Goal: Information Seeking & Learning: Learn about a topic

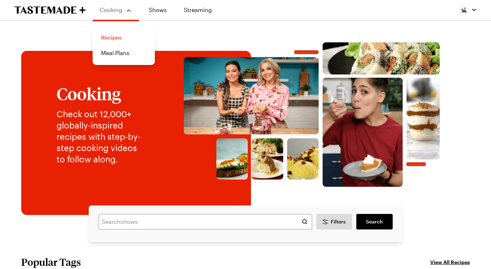
click at [126, 40] on link "Recipes" at bounding box center [124, 38] width 54 height 16
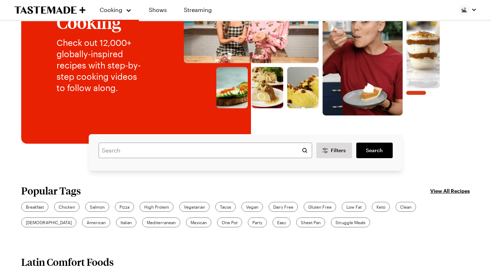
scroll to position [74, 0]
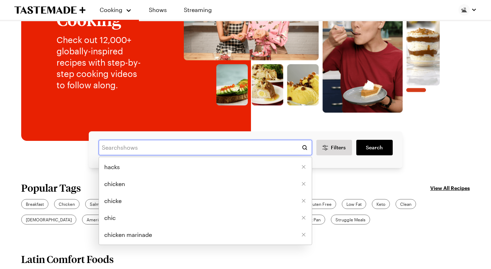
click at [136, 156] on input "text" at bounding box center [206, 148] width 214 height 16
type input "HACK"
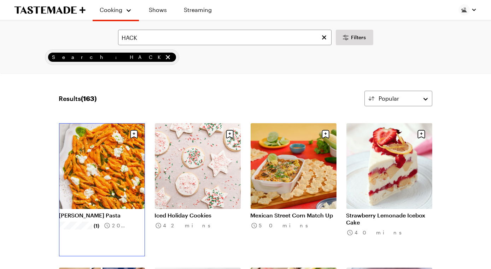
click at [132, 212] on link "[PERSON_NAME] Pasta" at bounding box center [102, 215] width 86 height 7
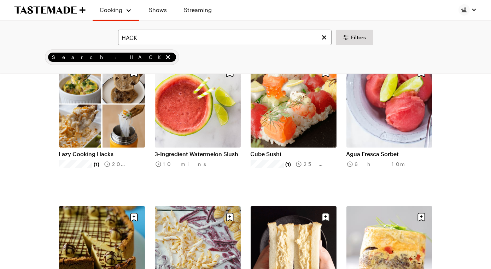
scroll to position [207, 0]
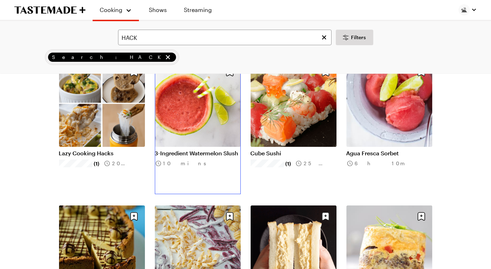
click at [188, 157] on link "3-Ingredient Watermelon Slush" at bounding box center [198, 153] width 86 height 7
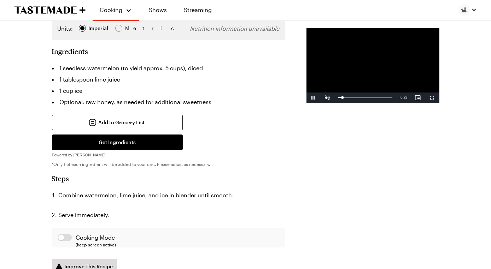
scroll to position [142, 0]
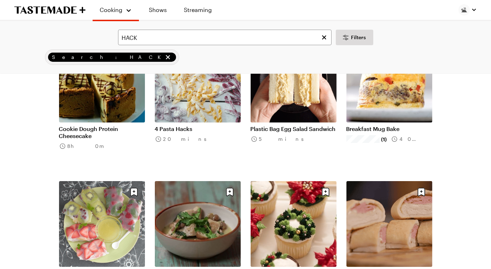
scroll to position [377, 0]
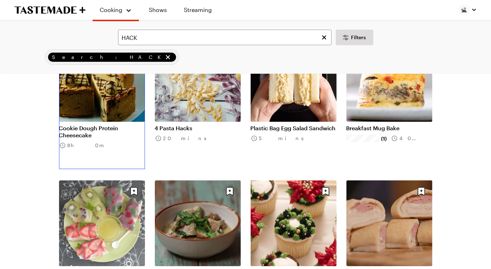
click at [109, 125] on link "Cookie Dough Protein Cheesecake" at bounding box center [102, 132] width 86 height 14
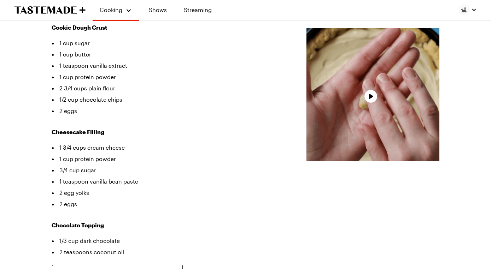
scroll to position [248, 0]
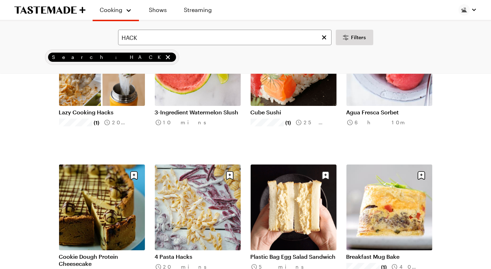
scroll to position [377, 0]
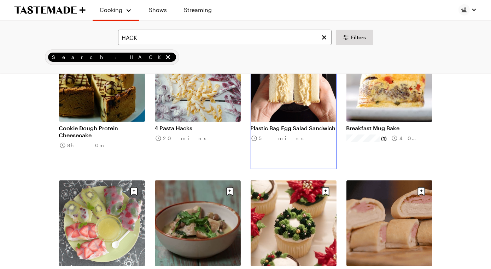
click at [268, 127] on link "Plastic Bag Egg Salad Sandwich" at bounding box center [294, 128] width 86 height 7
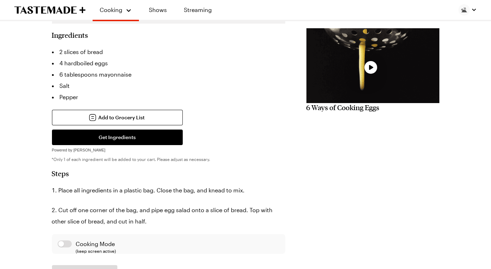
scroll to position [202, 0]
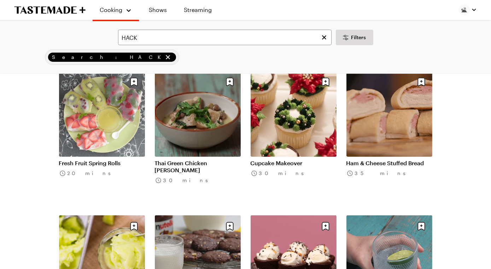
scroll to position [497, 0]
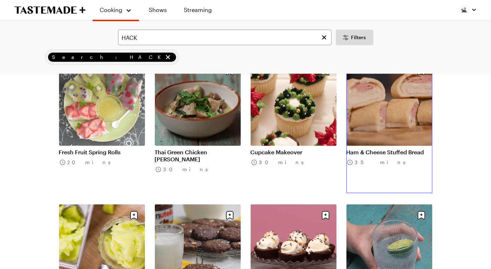
click at [382, 149] on link "Ham & Cheese Stuffed Bread" at bounding box center [390, 152] width 86 height 7
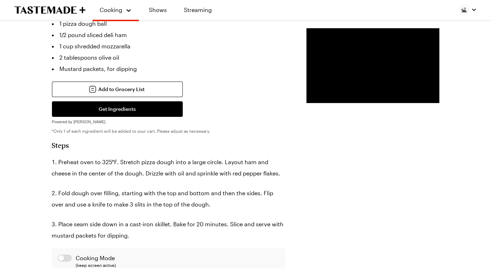
scroll to position [237, 0]
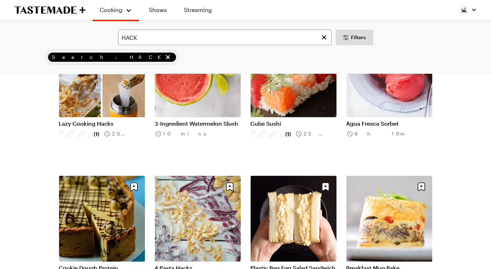
scroll to position [497, 0]
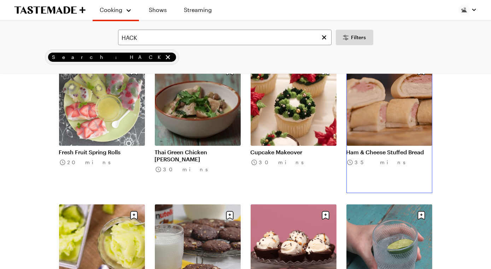
click at [389, 156] on link "Ham & Cheese Stuffed Bread" at bounding box center [390, 152] width 86 height 7
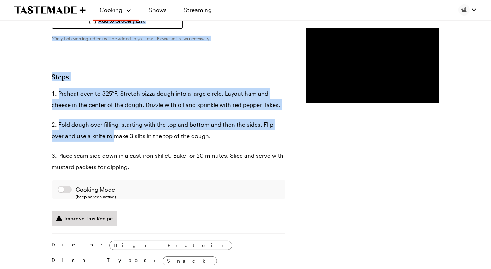
drag, startPoint x: 70, startPoint y: 94, endPoint x: 60, endPoint y: 271, distance: 177.1
click at [60, 269] on html "Cooking Shows Streaming Search recipes Search Ham & Cheese Stuffed Bread Use st…" at bounding box center [245, 227] width 491 height 1059
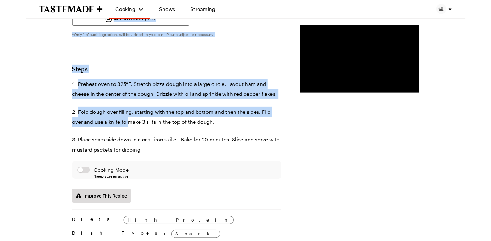
scroll to position [330, 0]
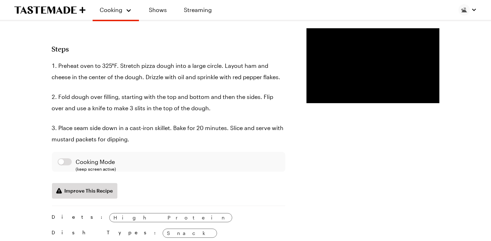
click at [244, 216] on div "Prep Time: 15 min Cook Time: 20 min Servings: 6 Scale Easy Units: Imperial Impe…" at bounding box center [246, 131] width 388 height 603
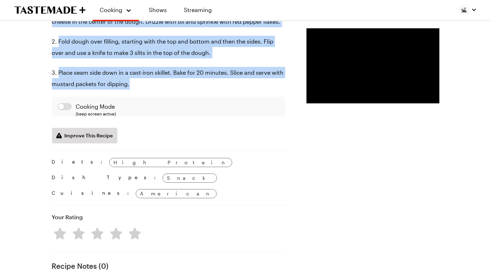
scroll to position [365, 0]
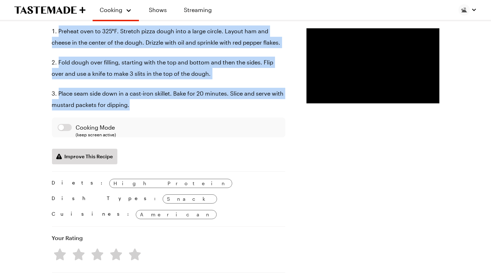
drag, startPoint x: 94, startPoint y: 138, endPoint x: 54, endPoint y: 130, distance: 41.1
click at [54, 130] on div "Ham & Cheese Stuffed Bread Use store-bought or homemade pizza dough to whip up …" at bounding box center [246, 154] width 430 height 941
copy ol "Preheat oven to 325°F. Stretch pizza dough into a large circle. Layout ham and …"
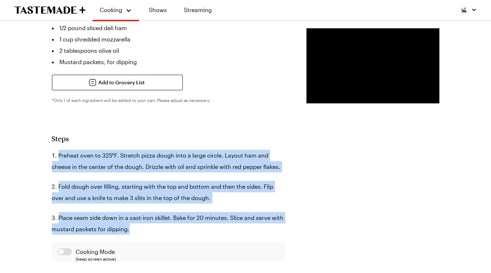
scroll to position [239, 0]
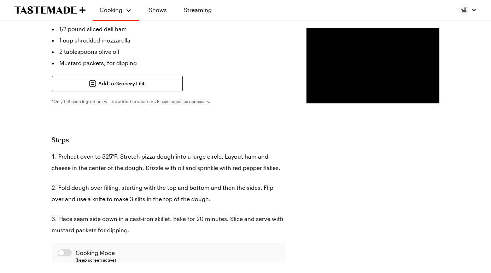
click at [66, 23] on li "1 pizza dough ball" at bounding box center [168, 17] width 233 height 11
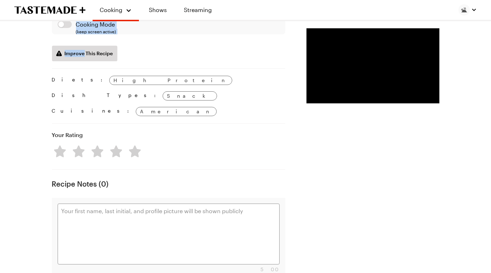
scroll to position [469, 0]
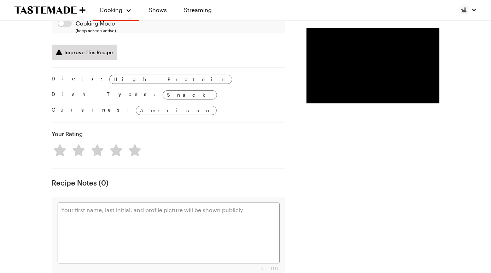
drag, startPoint x: 66, startPoint y: 80, endPoint x: 143, endPoint y: 172, distance: 119.5
copy div "1 pizza dough ball 1/2 pound sliced deli ham 1 cup shredded mozzarella 2 tables…"
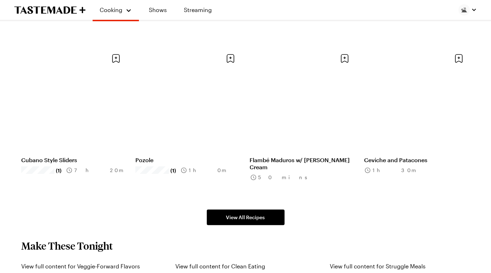
scroll to position [74, 0]
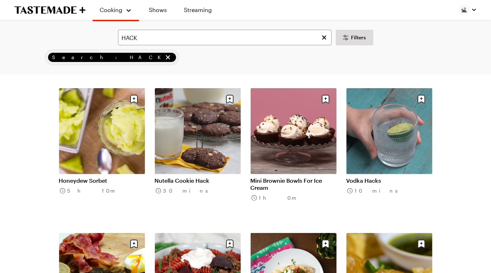
scroll to position [617, 0]
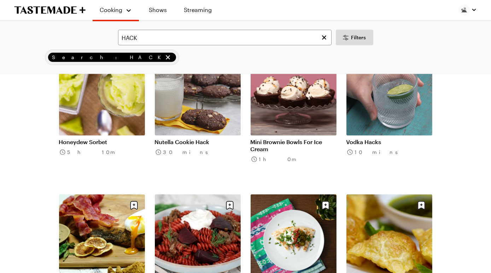
scroll to position [648, 0]
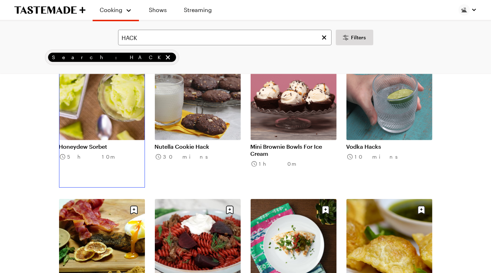
click at [136, 143] on link "Honeydew Sorbet" at bounding box center [102, 146] width 86 height 7
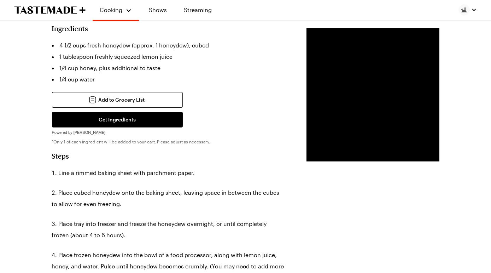
scroll to position [165, 0]
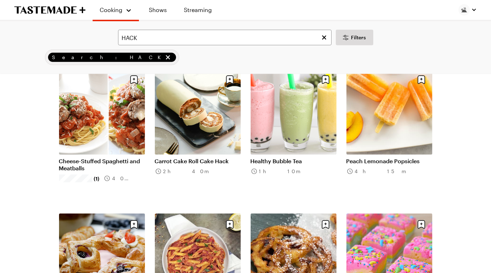
scroll to position [922, 0]
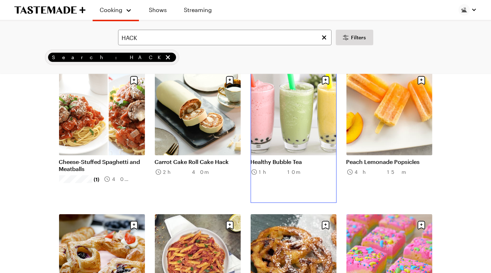
click at [260, 158] on link "Healthy Bubble Tea" at bounding box center [294, 161] width 86 height 7
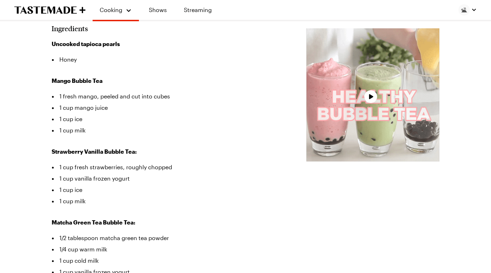
scroll to position [175, 0]
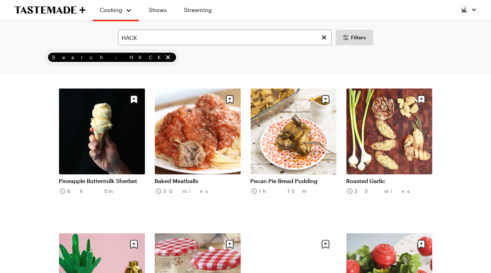
scroll to position [1482, 0]
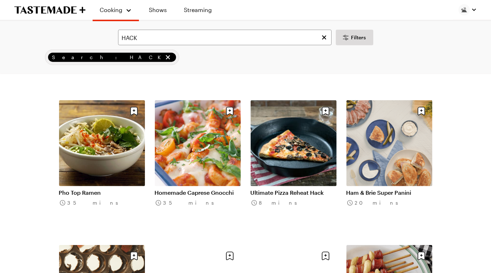
scroll to position [1758, 0]
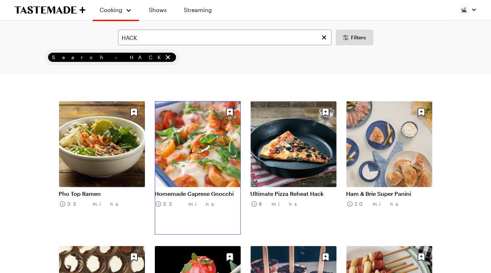
click at [209, 190] on link "Homemade Caprese Gnocchi" at bounding box center [198, 193] width 86 height 7
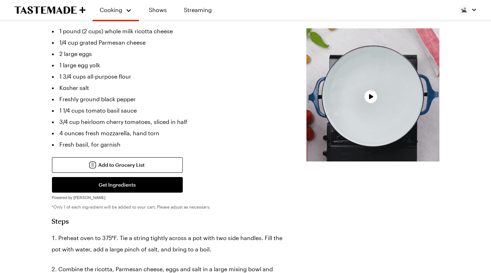
scroll to position [189, 0]
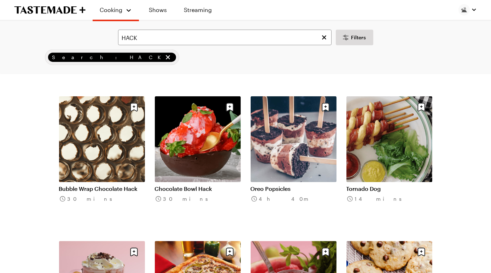
scroll to position [1909, 0]
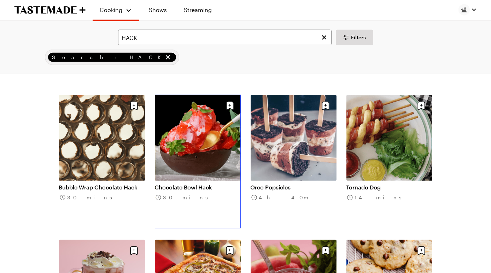
click at [184, 184] on link "Chocolate Bowl Hack" at bounding box center [198, 187] width 86 height 7
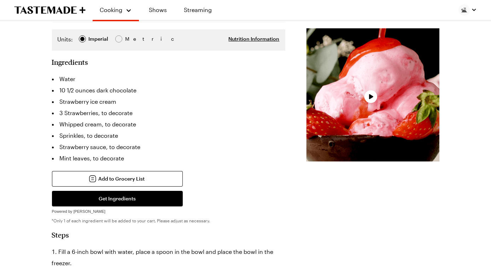
scroll to position [140, 0]
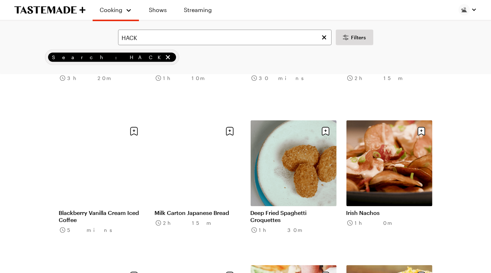
scroll to position [2383, 0]
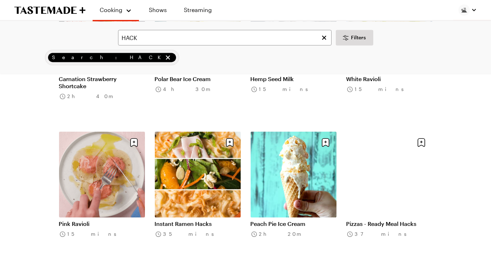
scroll to position [3030, 0]
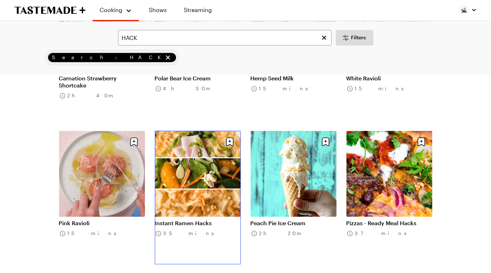
click at [215, 219] on link "Instant Ramen Hacks" at bounding box center [198, 222] width 86 height 7
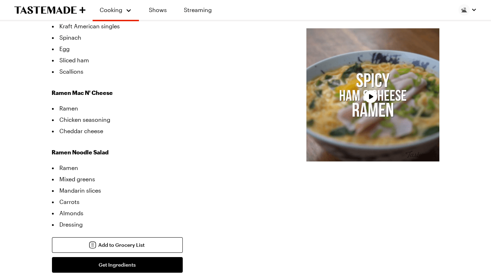
scroll to position [273, 0]
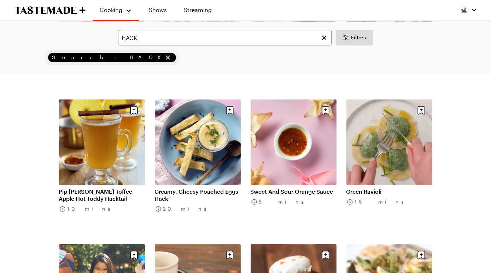
scroll to position [3231, 0]
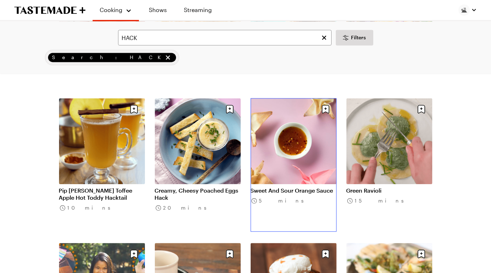
click at [293, 187] on link "Sweet And Sour Orange Sauce" at bounding box center [294, 190] width 86 height 7
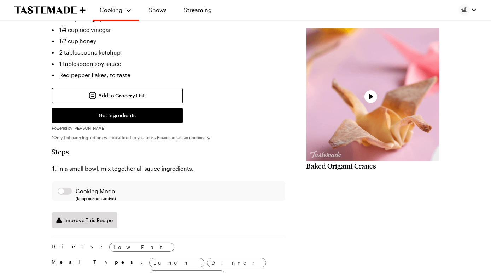
scroll to position [198, 0]
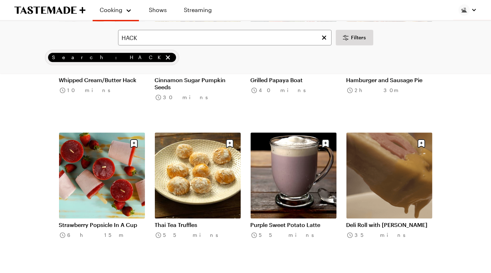
scroll to position [3919, 0]
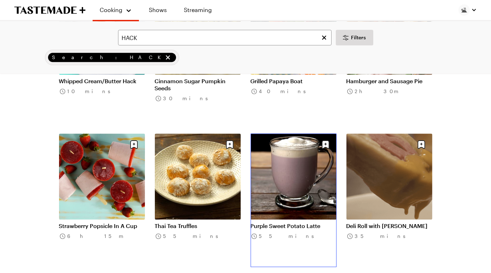
click at [267, 222] on link "Purple Sweet Potato Latte" at bounding box center [294, 225] width 86 height 7
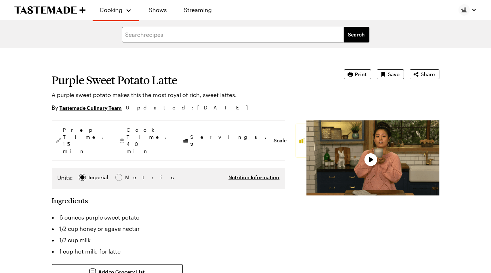
type textarea "x"
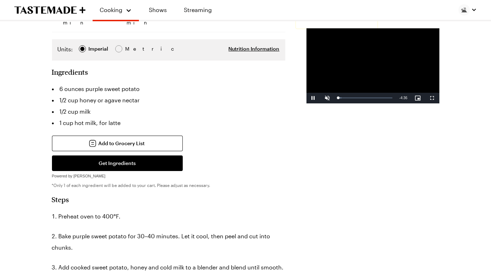
scroll to position [128, 0]
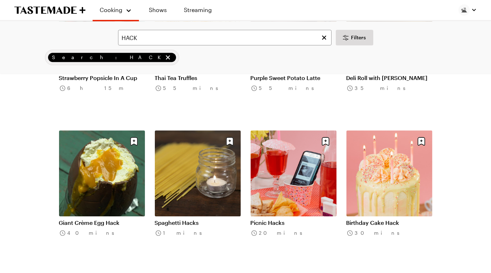
scroll to position [4068, 0]
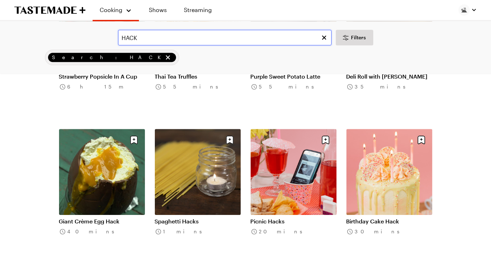
click at [172, 39] on input "HACK" at bounding box center [225, 38] width 214 height 16
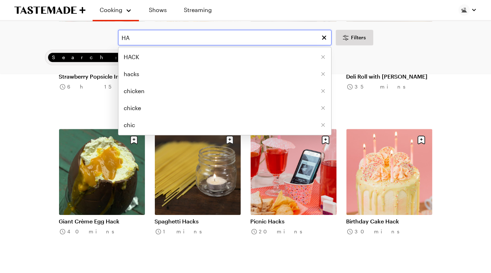
type input "H"
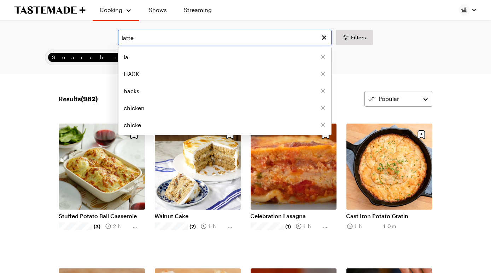
type input "latte"
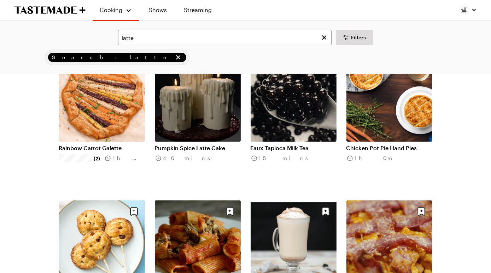
scroll to position [69, 0]
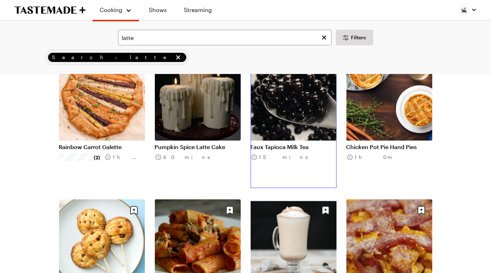
click at [306, 143] on link "Faux Tapioca Milk Tea" at bounding box center [294, 146] width 86 height 7
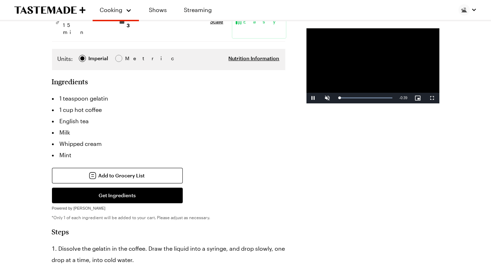
scroll to position [120, 0]
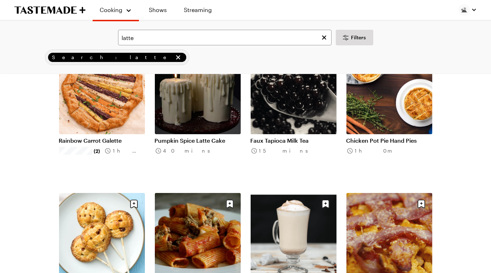
scroll to position [76, 0]
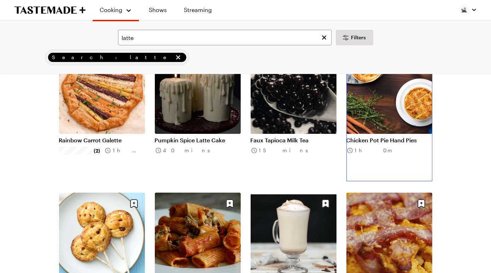
click at [402, 136] on link "Chicken Pot Pie Hand Pies" at bounding box center [390, 139] width 86 height 7
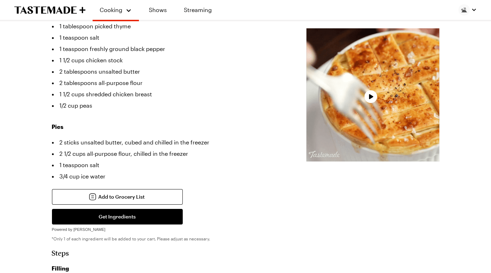
scroll to position [262, 0]
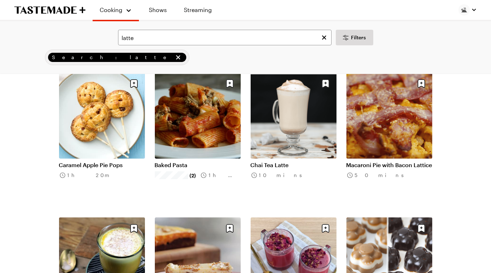
scroll to position [195, 0]
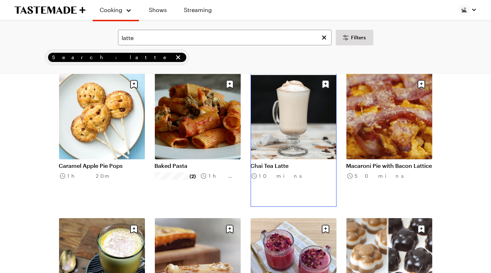
click at [279, 169] on link "Chai Tea Latte" at bounding box center [294, 165] width 86 height 7
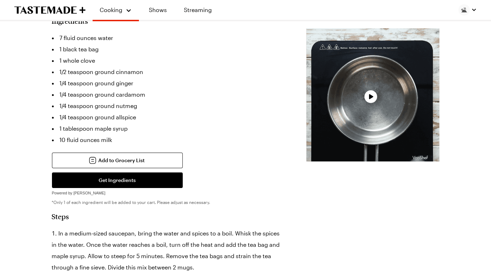
scroll to position [190, 0]
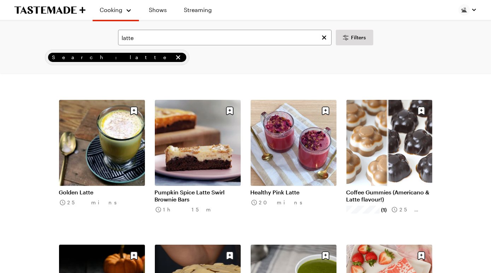
scroll to position [314, 0]
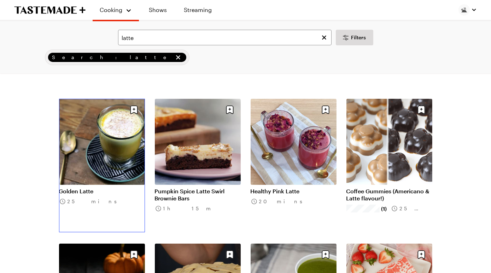
click at [106, 187] on link "Golden Latte" at bounding box center [102, 190] width 86 height 7
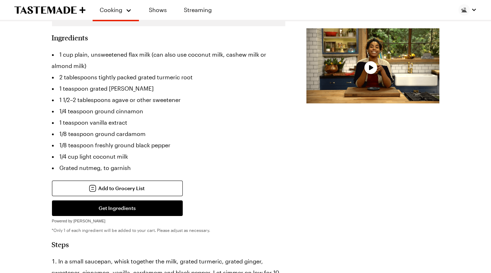
scroll to position [168, 0]
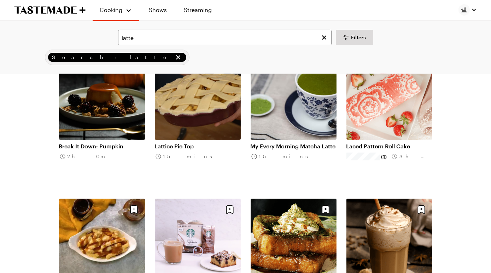
scroll to position [503, 0]
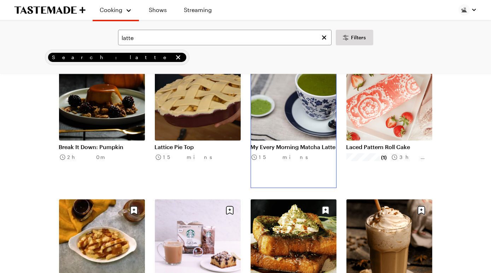
click at [296, 143] on link "My Every Morning Matcha Latte" at bounding box center [294, 146] width 86 height 7
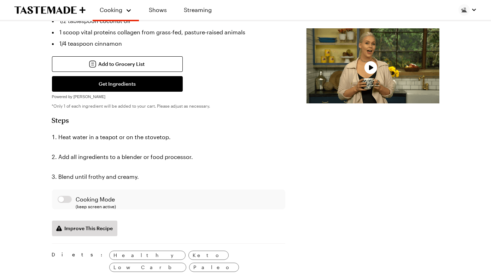
scroll to position [231, 0]
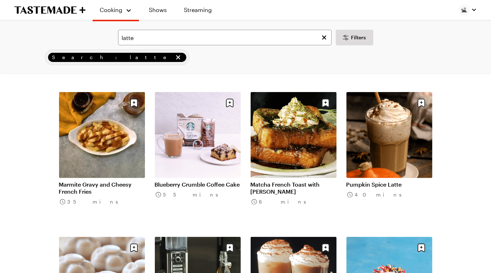
scroll to position [611, 0]
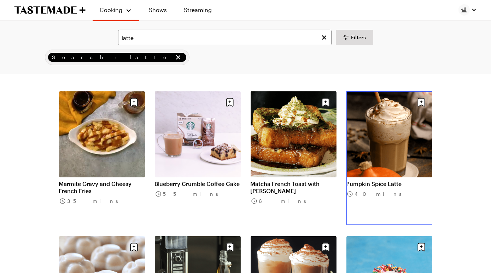
click at [376, 180] on link "Pumpkin Spice Latte" at bounding box center [390, 183] width 86 height 7
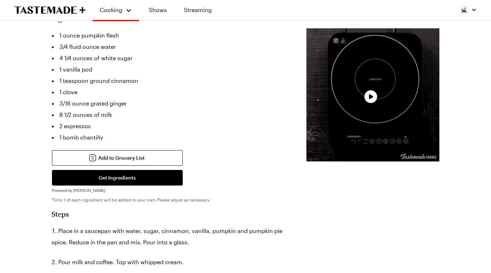
scroll to position [186, 0]
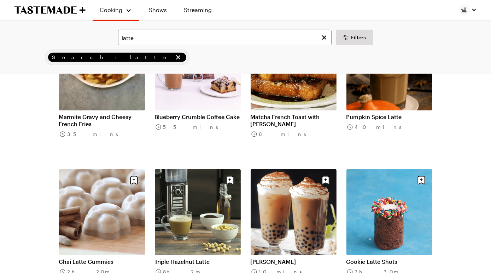
scroll to position [678, 0]
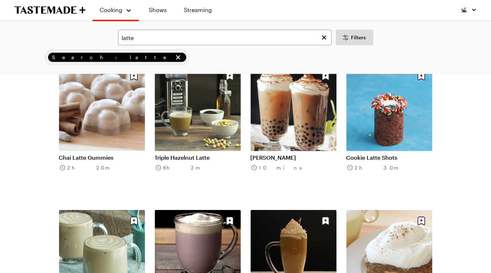
scroll to position [782, 0]
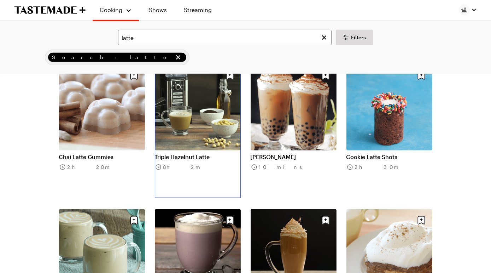
click at [200, 153] on link "Triple Hazelnut Latte" at bounding box center [198, 156] width 86 height 7
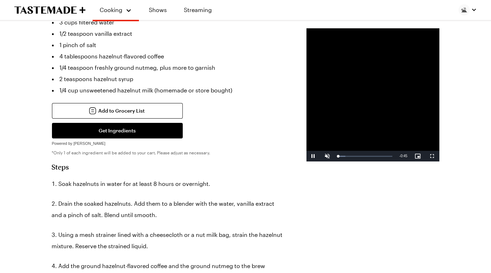
scroll to position [199, 0]
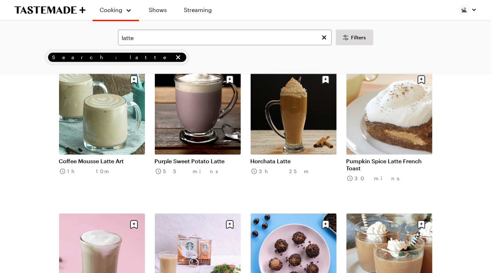
scroll to position [921, 0]
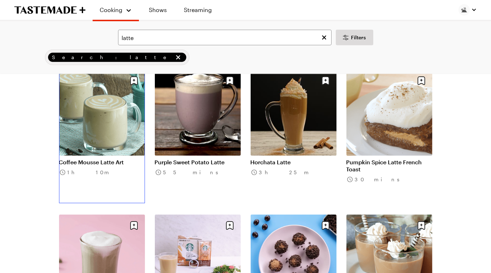
click at [78, 158] on link "Coffee Mousse Latte Art" at bounding box center [102, 161] width 86 height 7
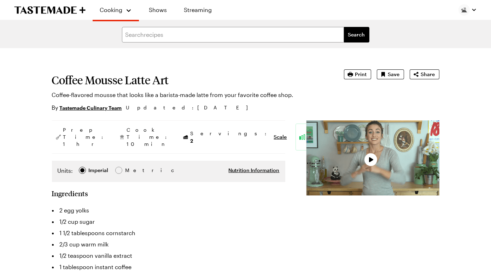
type textarea "x"
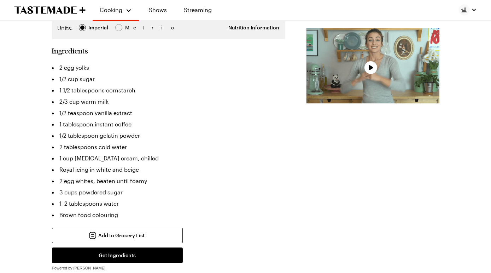
scroll to position [144, 0]
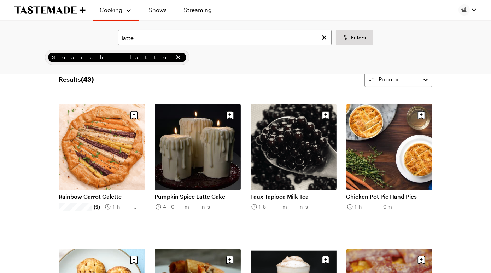
scroll to position [12, 0]
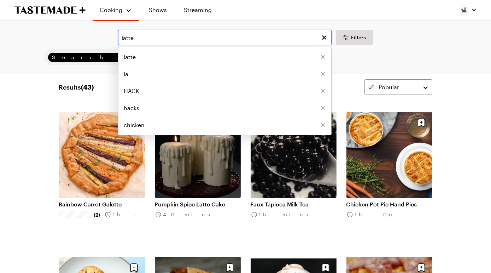
click at [139, 43] on input "latte" at bounding box center [225, 38] width 214 height 16
type input "l"
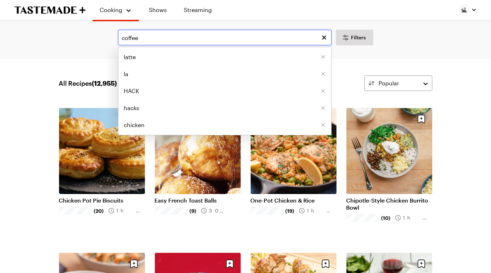
type input "coffee"
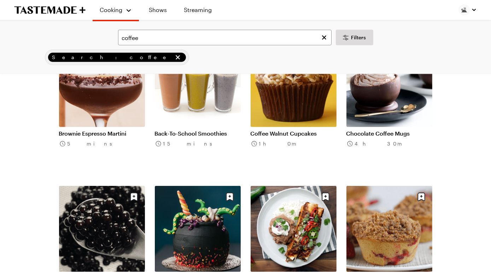
scroll to position [663, 0]
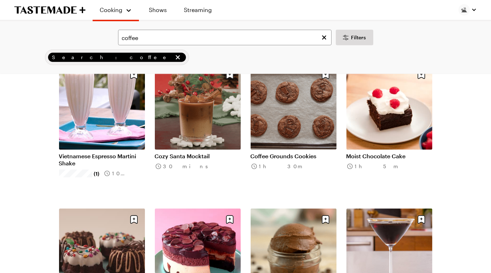
scroll to position [928, 0]
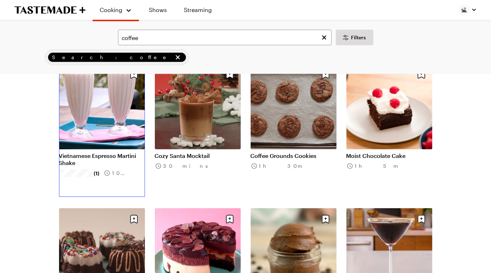
click at [99, 152] on link "Vietnamese Espresso Martini Shake" at bounding box center [102, 159] width 86 height 14
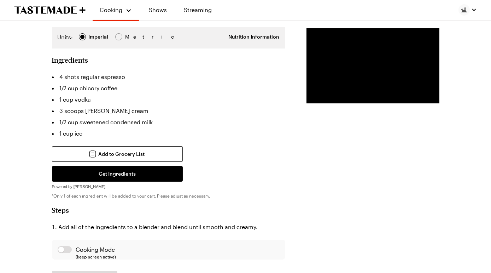
scroll to position [192, 0]
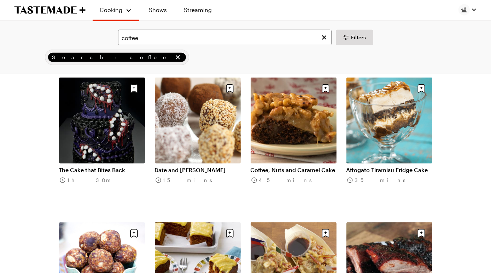
scroll to position [1493, 0]
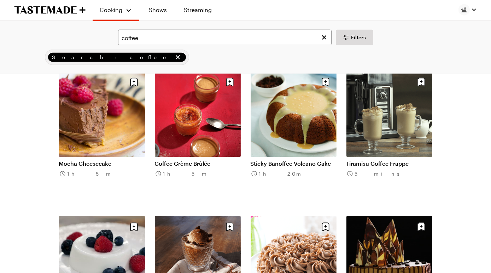
scroll to position [1931, 0]
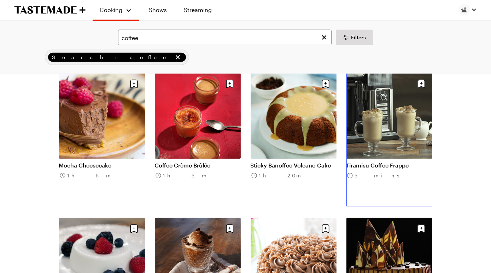
click at [387, 162] on link "Tiramisu Coffee Frappe" at bounding box center [390, 165] width 86 height 7
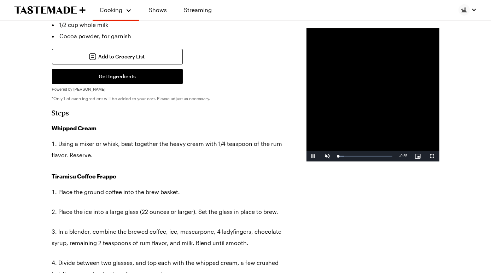
scroll to position [299, 0]
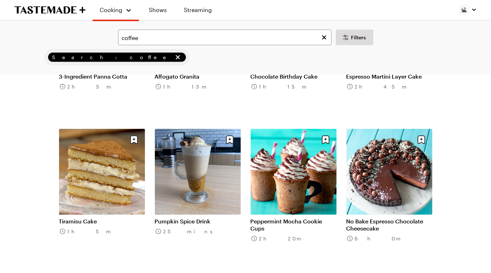
scroll to position [2164, 0]
click at [197, 217] on link "Pumpkin Spice Drink" at bounding box center [198, 220] width 86 height 7
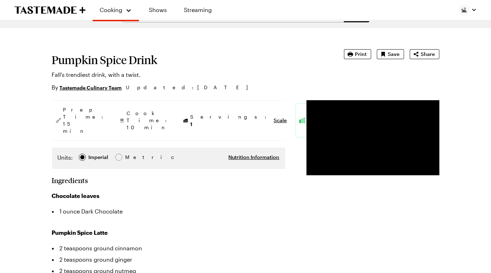
scroll to position [19, 0]
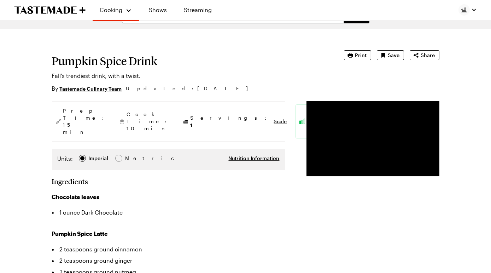
click at [62, 67] on h1 "Pumpkin Spice Drink" at bounding box center [188, 60] width 272 height 13
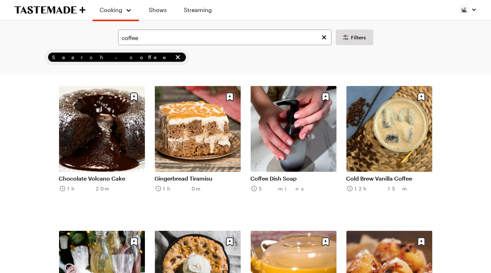
scroll to position [2352, 0]
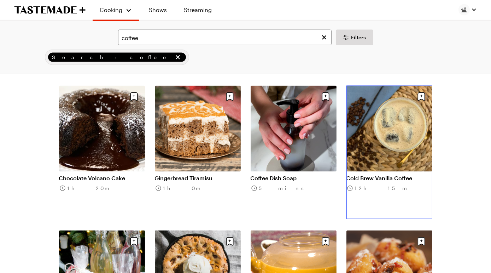
click at [399, 174] on link "Cold Brew Vanilla Coffee" at bounding box center [390, 177] width 86 height 7
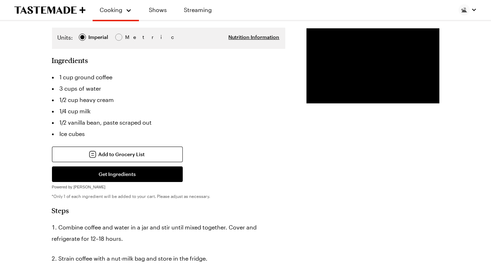
scroll to position [144, 0]
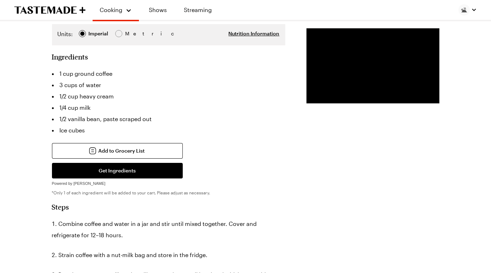
scroll to position [2352, 0]
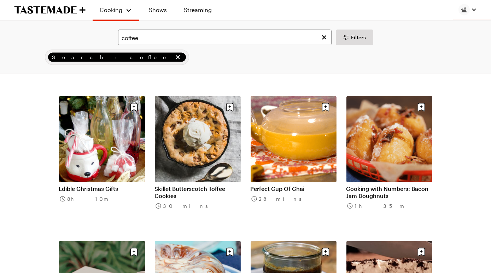
scroll to position [2480, 0]
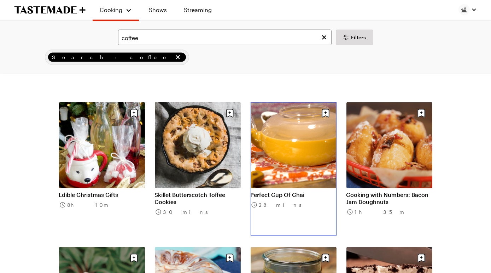
click at [294, 191] on link "Perfect Cup Of Chai" at bounding box center [294, 194] width 86 height 7
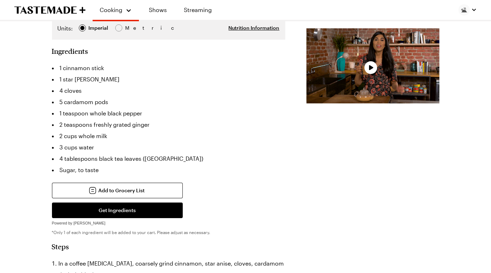
scroll to position [161, 0]
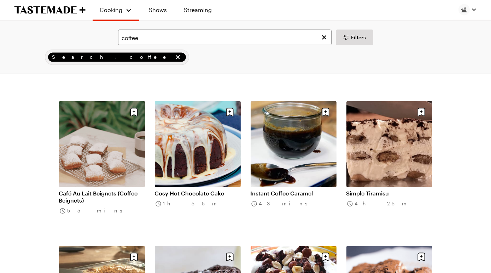
scroll to position [2649, 0]
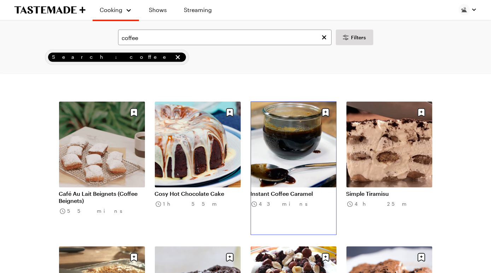
click at [274, 190] on link "Instant Coffee Caramel" at bounding box center [294, 193] width 86 height 7
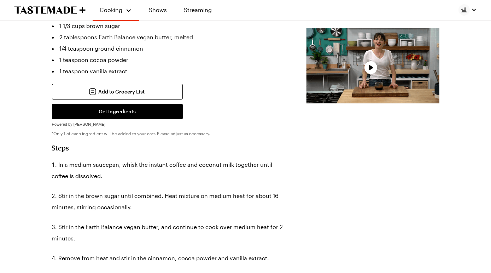
scroll to position [225, 0]
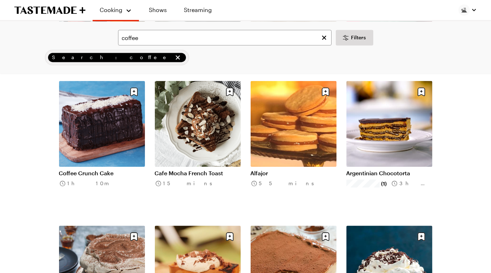
scroll to position [3250, 0]
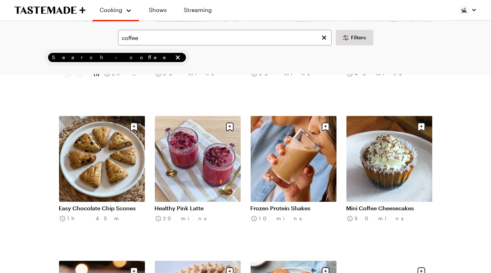
scroll to position [3792, 0]
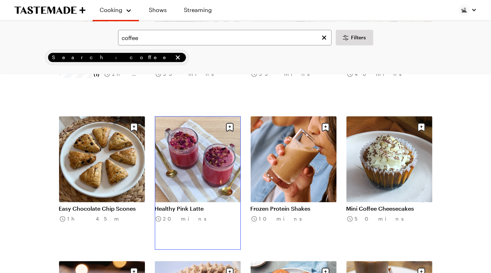
click at [197, 205] on link "Healthy Pink Latte" at bounding box center [198, 208] width 86 height 7
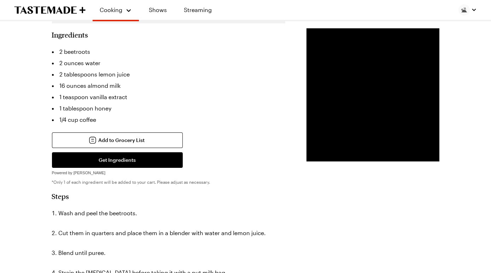
scroll to position [173, 0]
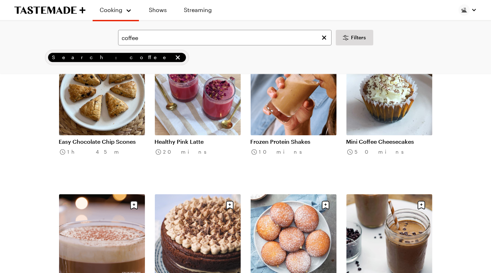
scroll to position [3797, 0]
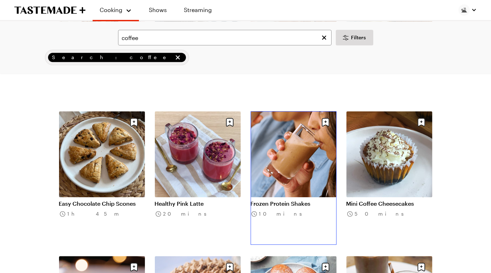
click at [303, 200] on link "Frozen Protein Shakes" at bounding box center [294, 203] width 86 height 7
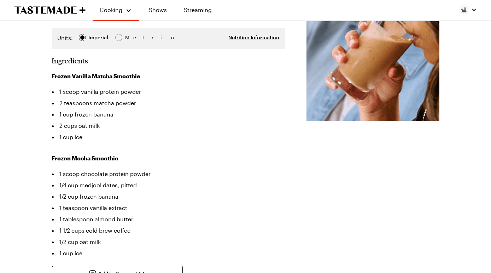
scroll to position [141, 0]
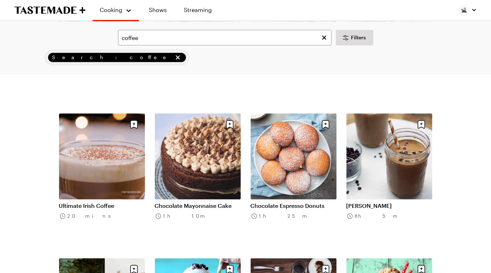
scroll to position [3940, 0]
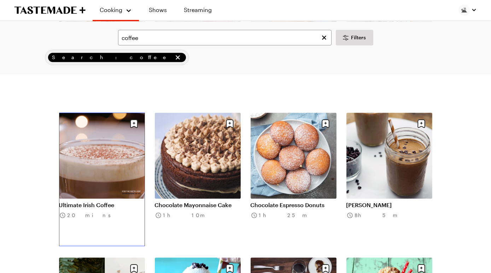
click at [104, 201] on link "Ultimate Irish Coffee" at bounding box center [102, 204] width 86 height 7
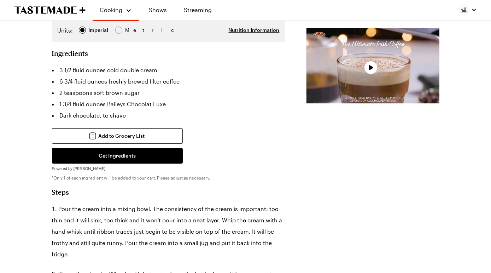
scroll to position [141, 0]
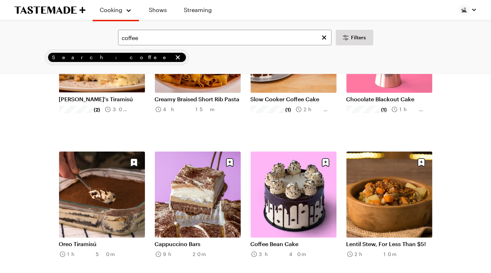
scroll to position [3940, 0]
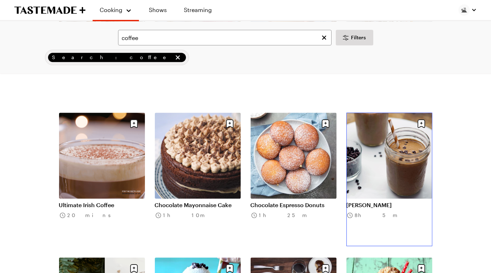
click at [359, 201] on link "[PERSON_NAME]" at bounding box center [390, 204] width 86 height 7
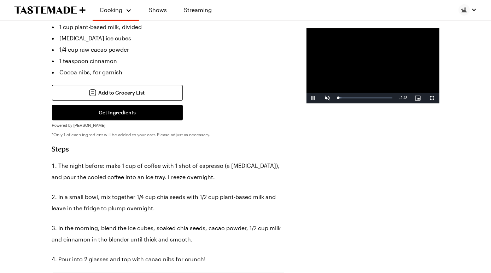
scroll to position [195, 0]
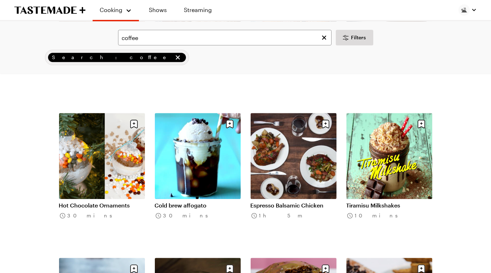
scroll to position [4086, 0]
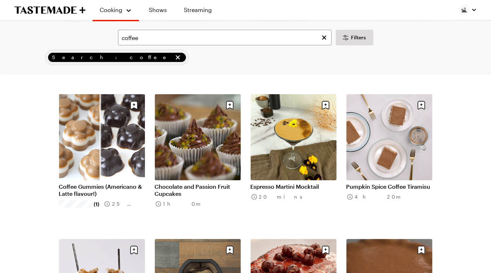
scroll to position [4970, 0]
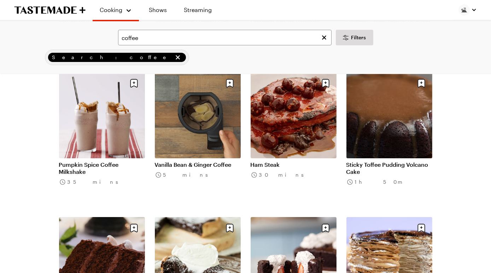
scroll to position [5138, 0]
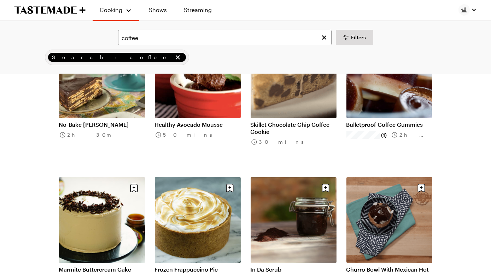
scroll to position [5766, 0]
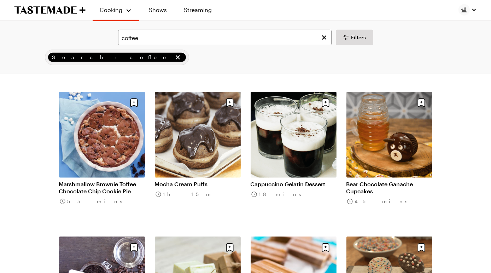
scroll to position [6129, 0]
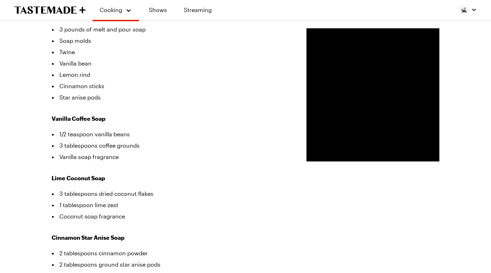
scroll to position [209, 0]
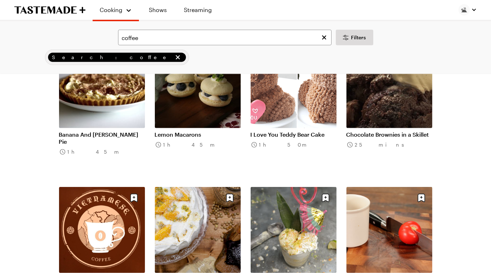
scroll to position [6470, 0]
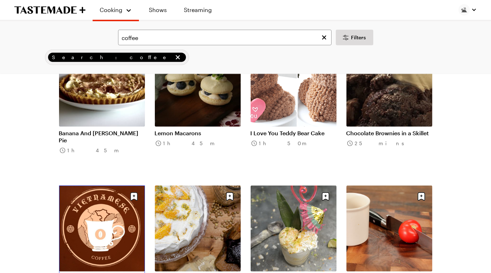
click at [127, 269] on link "Vietnamese Coffee" at bounding box center [102, 277] width 86 height 7
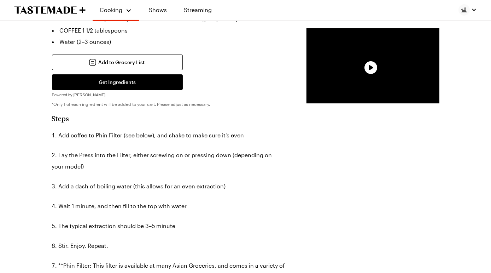
scroll to position [193, 0]
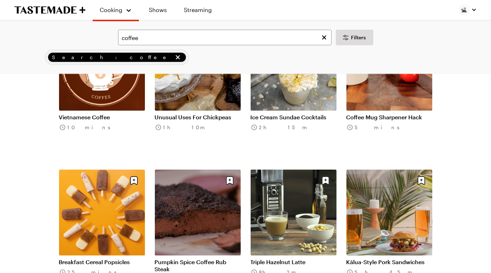
scroll to position [6632, 0]
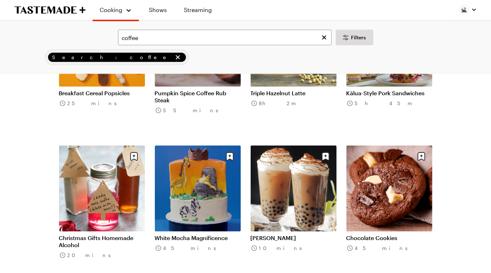
scroll to position [6797, 0]
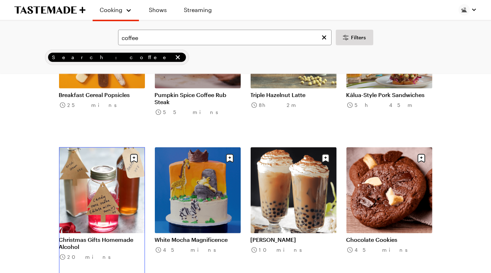
click at [116, 236] on link "Christmas Gifts Homemade Alcohol" at bounding box center [102, 243] width 86 height 14
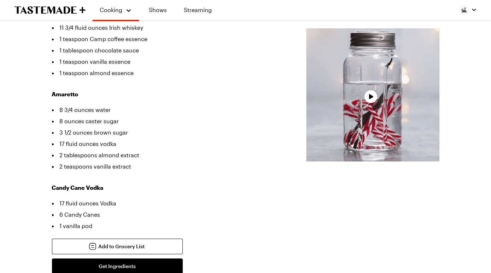
scroll to position [234, 0]
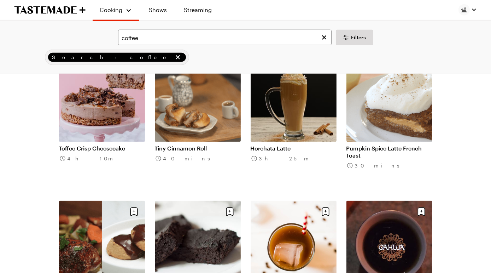
scroll to position [7322, 0]
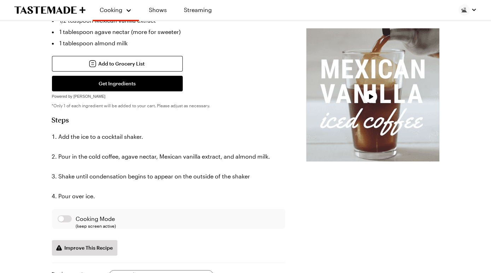
scroll to position [215, 0]
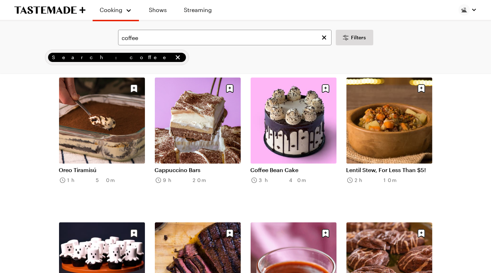
scroll to position [7322, 0]
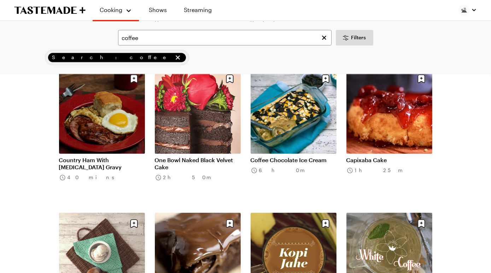
scroll to position [8324, 0]
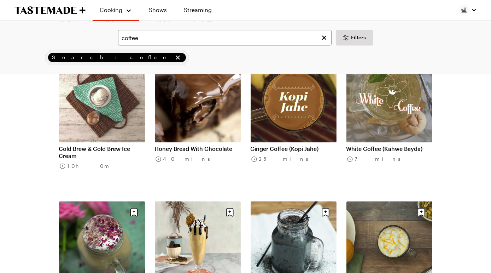
scroll to position [8479, 0]
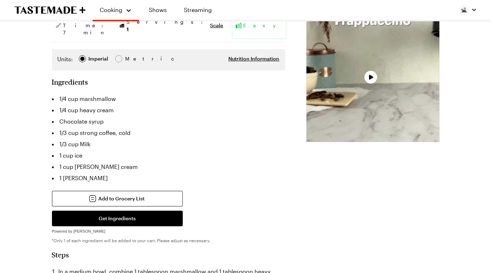
type textarea "x"
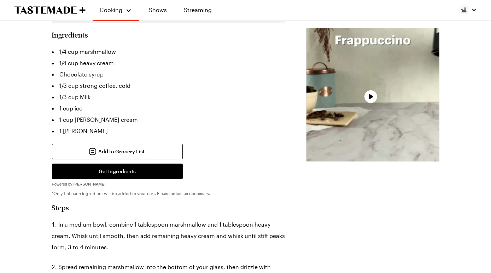
scroll to position [208, 0]
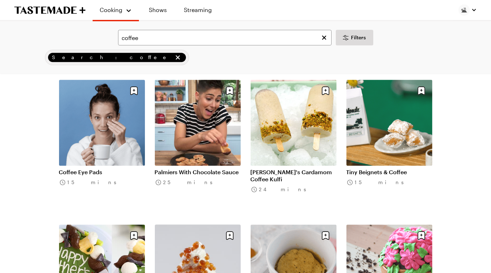
scroll to position [9242, 0]
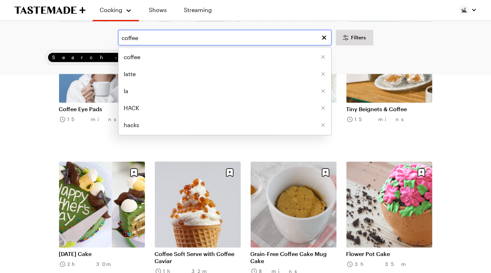
drag, startPoint x: 155, startPoint y: 43, endPoint x: 121, endPoint y: 39, distance: 34.1
click at [121, 39] on input "coffee" at bounding box center [225, 38] width 214 height 16
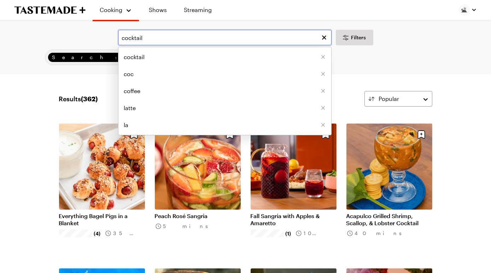
type input "cocktail"
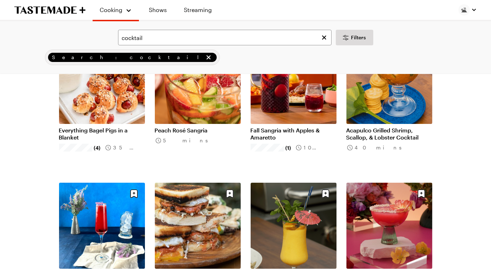
scroll to position [90, 0]
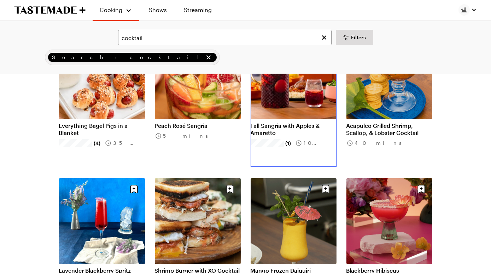
click at [285, 122] on link "Fall Sangria with Apples & Amaretto" at bounding box center [294, 129] width 86 height 14
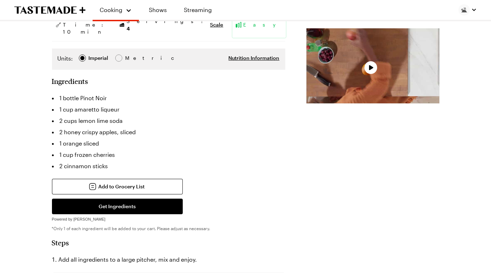
scroll to position [161, 0]
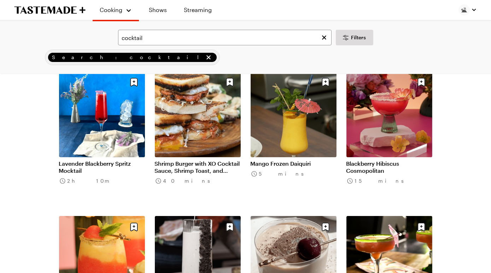
scroll to position [199, 0]
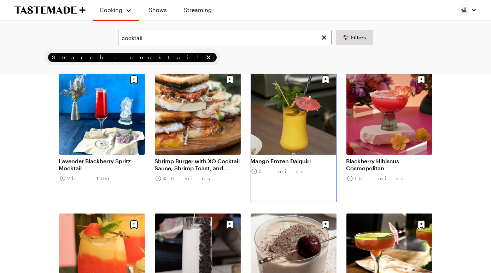
click at [292, 164] on link "Mango Frozen Daiquiri" at bounding box center [294, 160] width 86 height 7
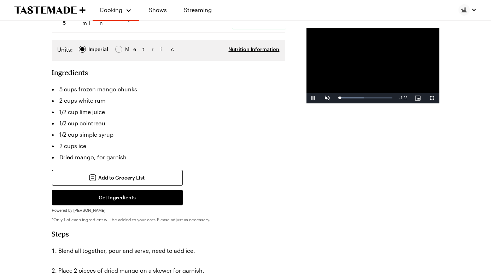
scroll to position [162, 0]
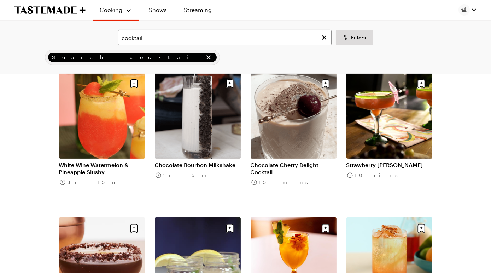
scroll to position [341, 0]
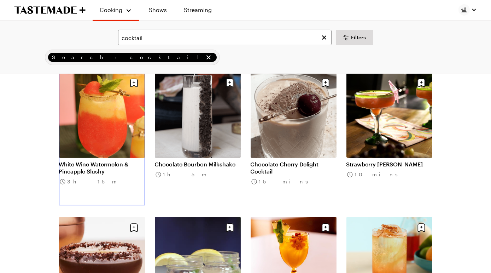
click at [110, 161] on link "White Wine Watermelon & Pineapple Slushy" at bounding box center [102, 168] width 86 height 14
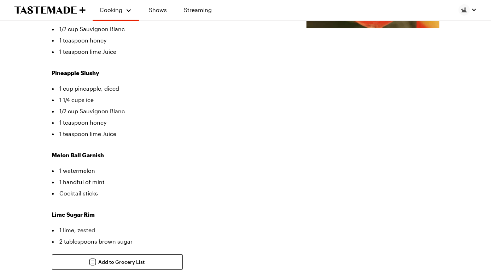
scroll to position [233, 0]
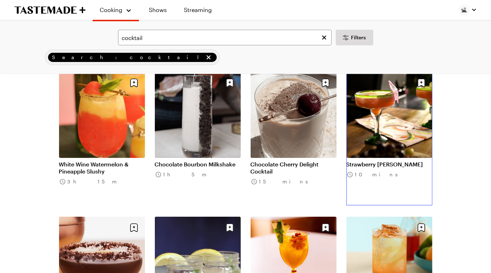
click at [381, 161] on link "Strawberry [PERSON_NAME]" at bounding box center [390, 164] width 86 height 7
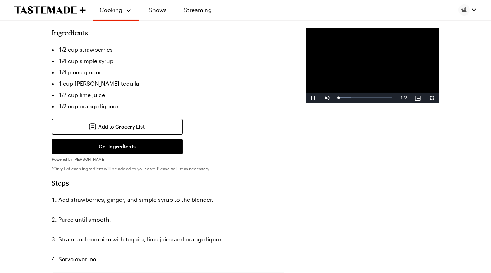
scroll to position [212, 0]
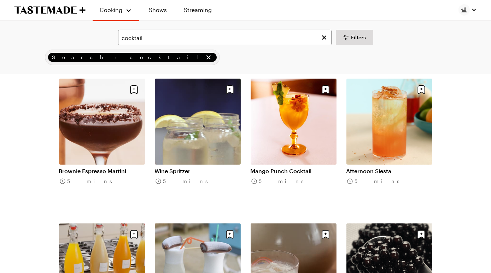
scroll to position [478, 0]
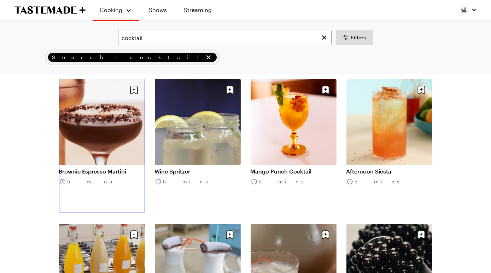
click at [88, 168] on link "Brownie Espresso Martini" at bounding box center [102, 171] width 86 height 7
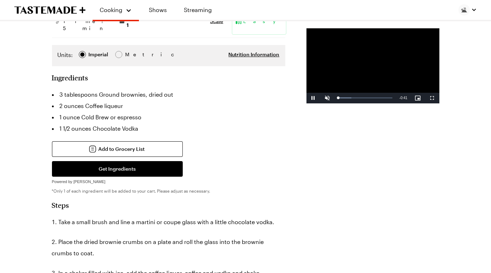
scroll to position [157, 0]
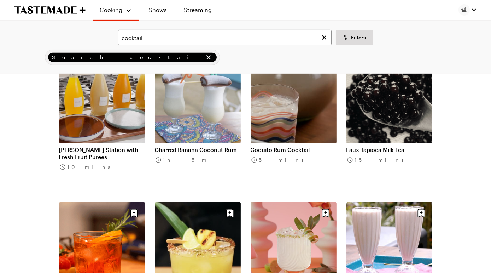
scroll to position [644, 0]
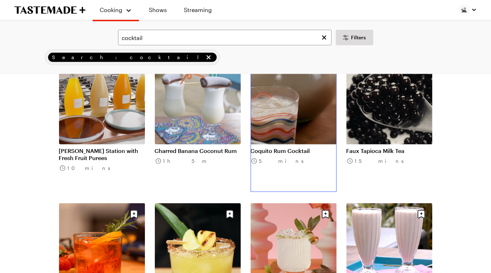
click at [283, 147] on link "Coquito Rum Cocktail" at bounding box center [294, 150] width 86 height 7
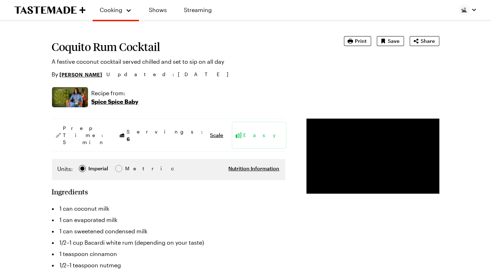
scroll to position [29, 0]
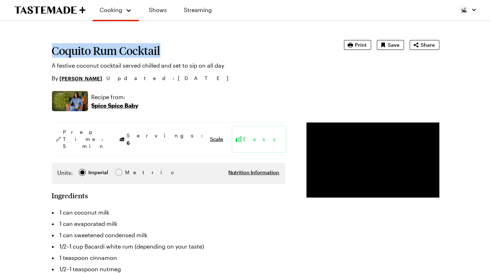
drag, startPoint x: 58, startPoint y: 60, endPoint x: 205, endPoint y: 61, distance: 147.1
click at [205, 57] on h1 "Coquito Rum Cocktail" at bounding box center [188, 50] width 272 height 13
copy h1 "Coquito Rum Cocktail"
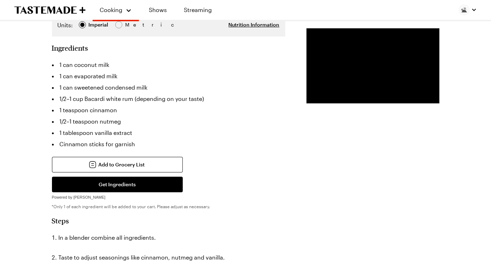
scroll to position [182, 0]
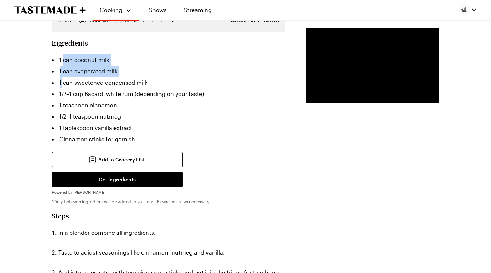
drag, startPoint x: 71, startPoint y: 102, endPoint x: 70, endPoint y: 138, distance: 36.4
click at [70, 138] on ul "1 can coconut milk 1 can evaporated milk 1 can sweetened condensed milk 1/2–1 c…" at bounding box center [168, 99] width 233 height 91
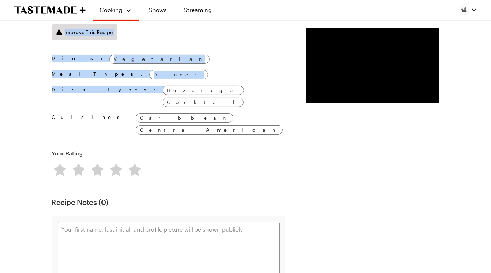
scroll to position [530, 0]
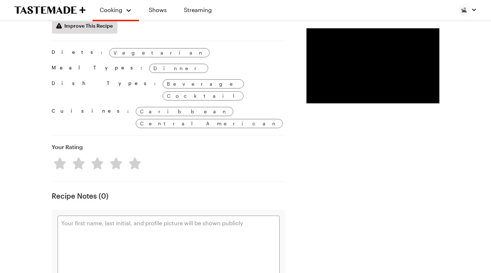
drag, startPoint x: 61, startPoint y: 100, endPoint x: 159, endPoint y: 132, distance: 103.3
copy div "1 can coconut milk 1 can evaporated milk 1 can sweetened condensed milk 1/2–1 c…"
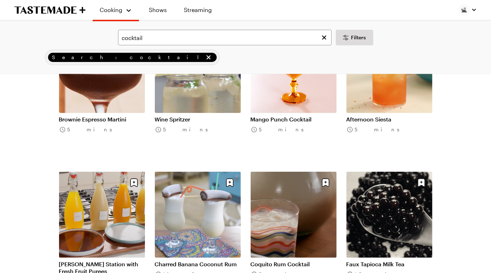
scroll to position [644, 0]
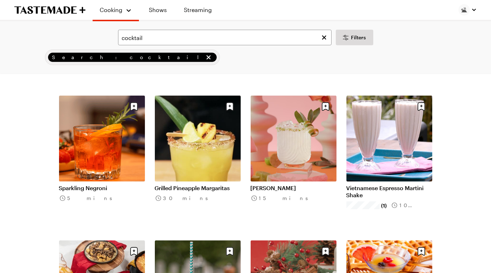
scroll to position [751, 0]
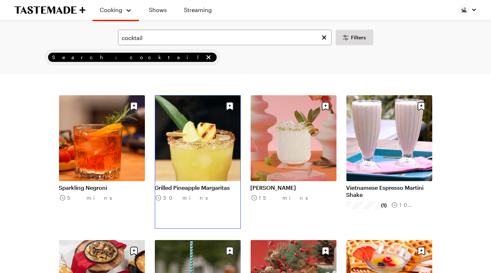
click at [213, 184] on link "Grilled Pineapple Margaritas" at bounding box center [198, 187] width 86 height 7
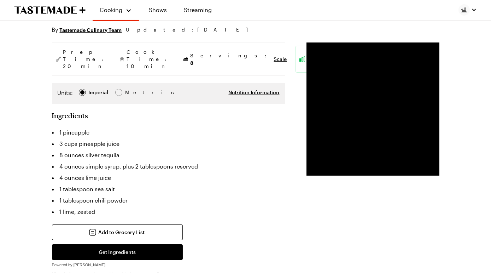
scroll to position [91, 0]
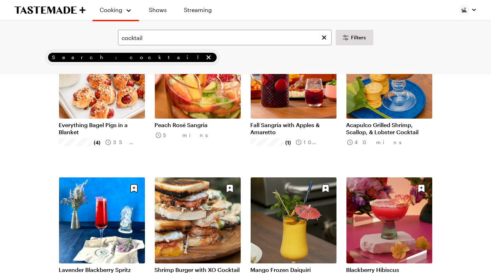
scroll to position [751, 0]
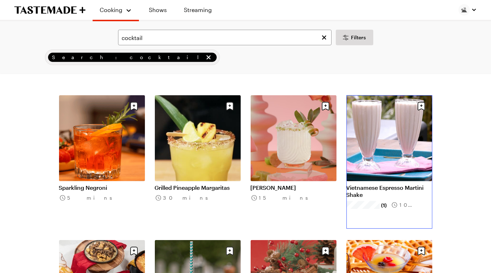
click at [386, 184] on link "Vietnamese Espresso Martini Shake" at bounding box center [390, 191] width 86 height 14
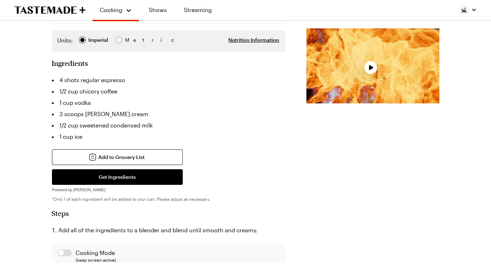
scroll to position [189, 0]
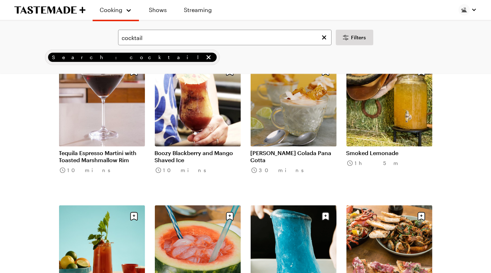
scroll to position [1232, 0]
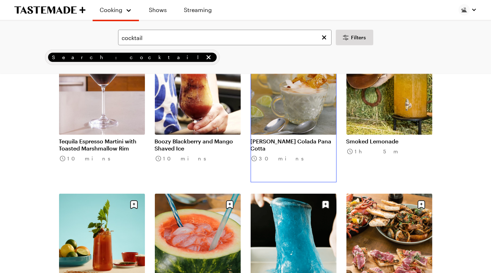
click at [321, 138] on link "[PERSON_NAME] Colada Pana Cotta" at bounding box center [294, 145] width 86 height 14
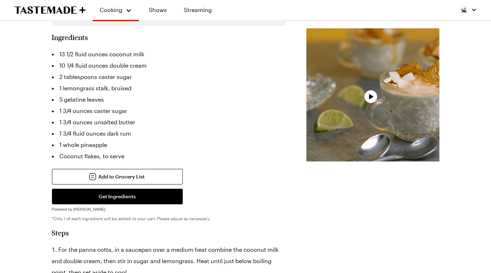
scroll to position [156, 0]
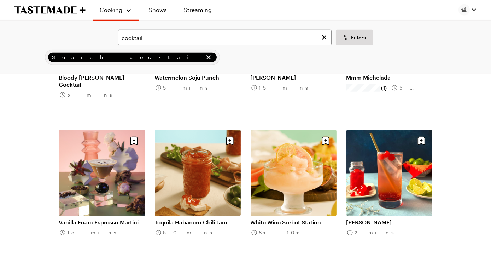
scroll to position [1441, 0]
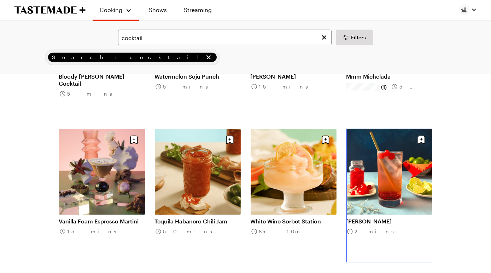
click at [388, 217] on link "[PERSON_NAME]" at bounding box center [390, 220] width 86 height 7
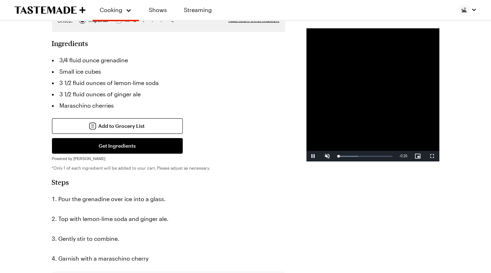
scroll to position [151, 0]
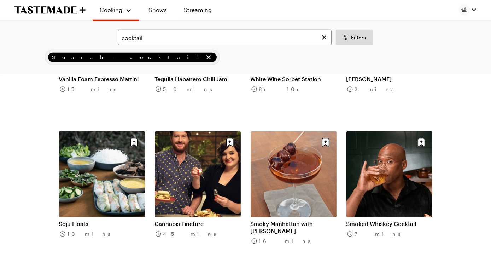
scroll to position [1584, 0]
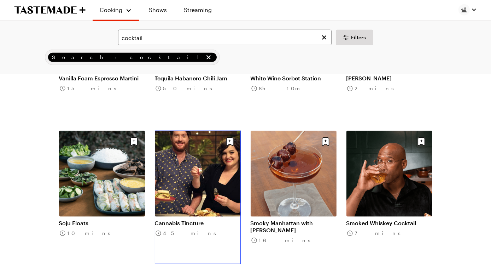
click at [189, 219] on link "Cannabis Tincture" at bounding box center [198, 222] width 86 height 7
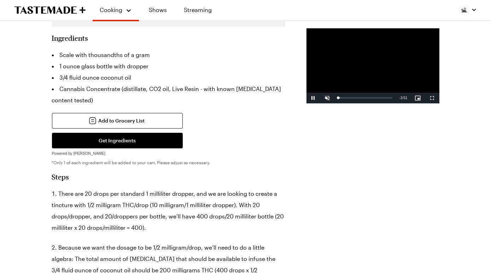
scroll to position [203, 0]
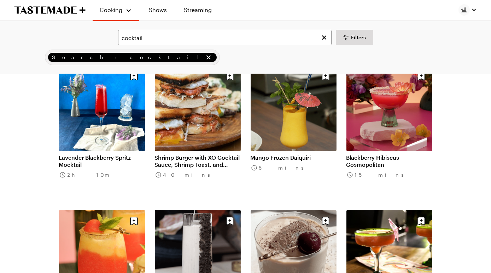
scroll to position [1584, 0]
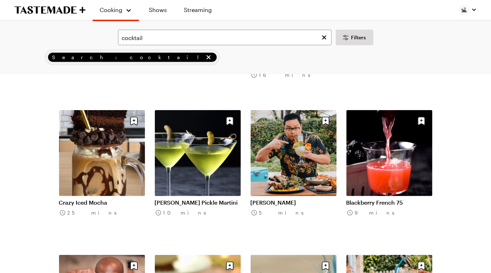
scroll to position [1750, 0]
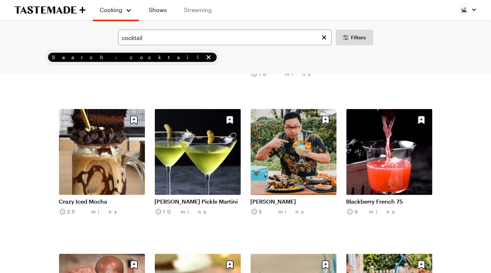
click at [219, 18] on link "Streaming" at bounding box center [198, 10] width 42 height 20
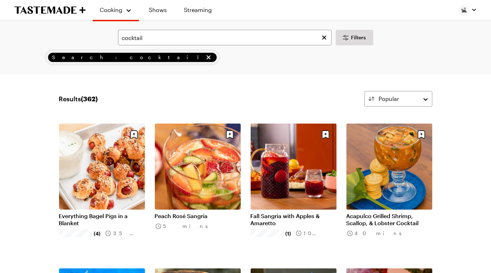
scroll to position [1750, 0]
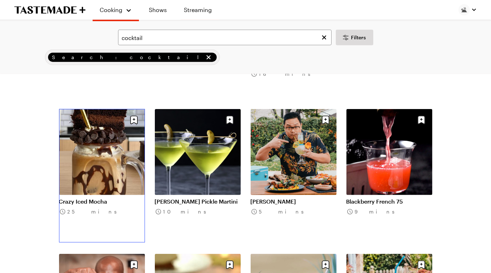
click at [91, 198] on link "Crazy Iced Mocha" at bounding box center [102, 201] width 86 height 7
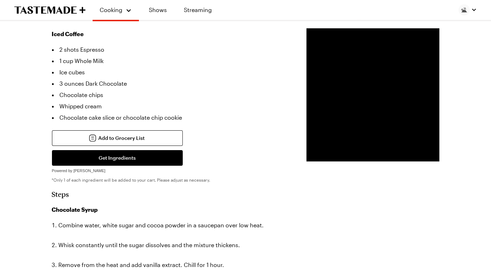
scroll to position [254, 0]
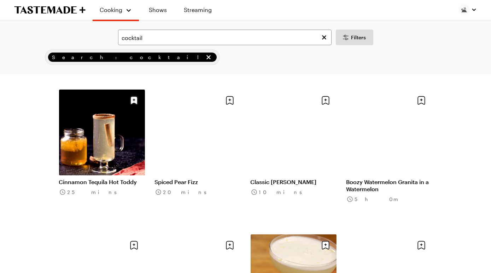
scroll to position [2204, 0]
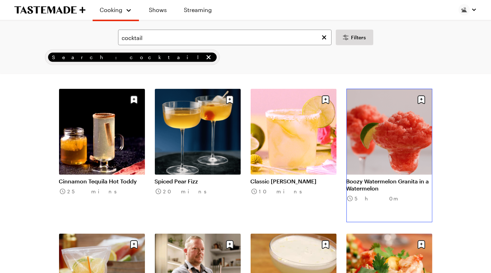
click at [378, 178] on link "Boozy Watermelon Granita in a Watermelon" at bounding box center [390, 185] width 86 height 14
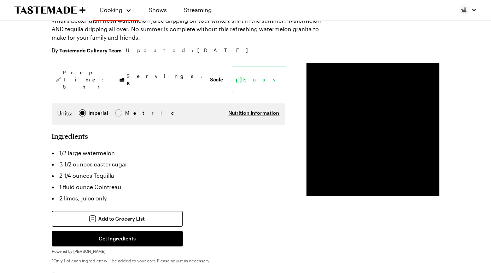
scroll to position [25, 0]
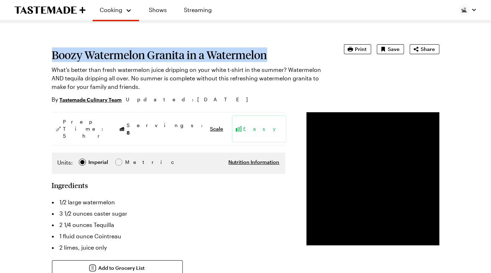
drag, startPoint x: 54, startPoint y: 70, endPoint x: 148, endPoint y: 93, distance: 96.7
copy h1 "Boozy Watermelon Granita in a Watermelon"
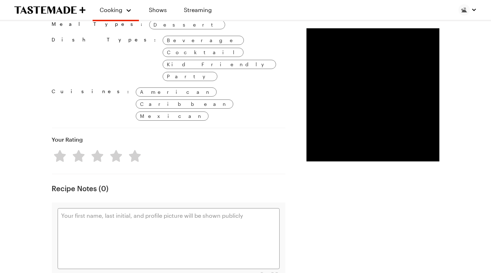
scroll to position [695, 0]
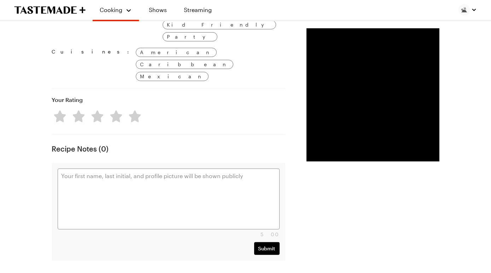
drag, startPoint x: 50, startPoint y: 95, endPoint x: 175, endPoint y: 165, distance: 143.9
copy div "1/2 large watermelon 3 1/2 ounces caster sugar 2 1/4 ounces Tequilla 1 fluid ou…"
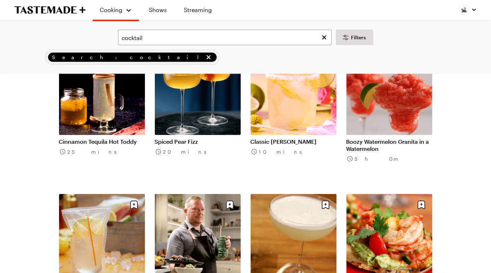
scroll to position [2244, 0]
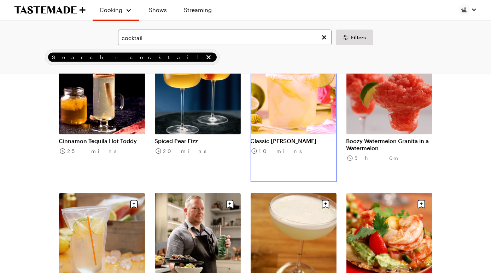
click at [288, 137] on link "Classic [PERSON_NAME]" at bounding box center [294, 140] width 86 height 7
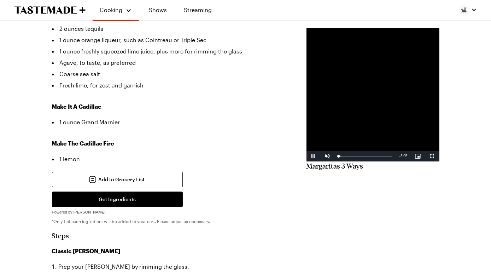
scroll to position [203, 0]
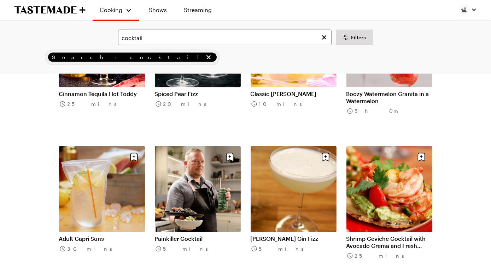
scroll to position [2305, 0]
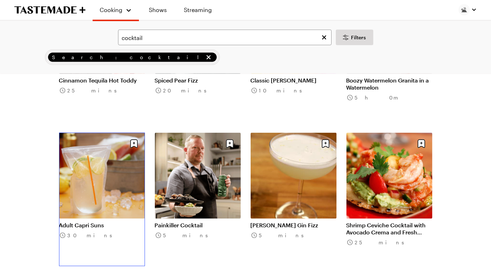
click at [79, 221] on link "Adult Capri Suns" at bounding box center [102, 224] width 86 height 7
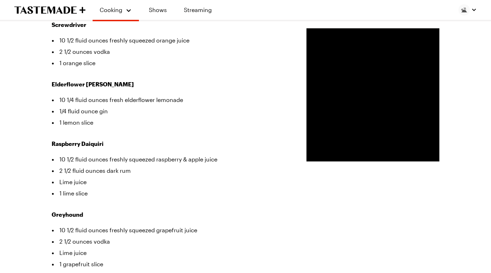
scroll to position [193, 0]
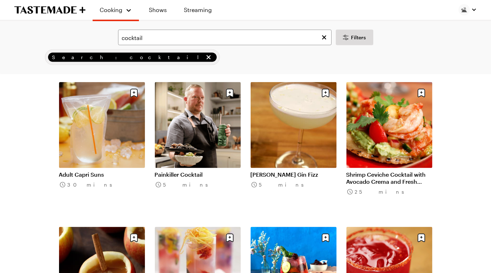
scroll to position [2410, 0]
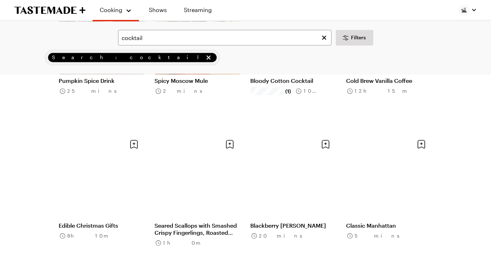
scroll to position [3172, 0]
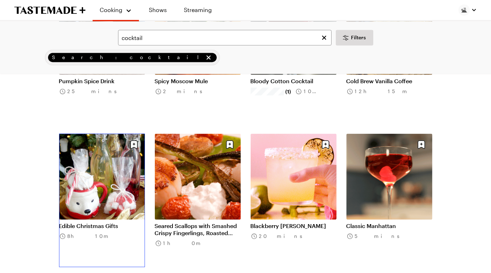
click at [99, 222] on link "Edible Christmas Gifts" at bounding box center [102, 225] width 86 height 7
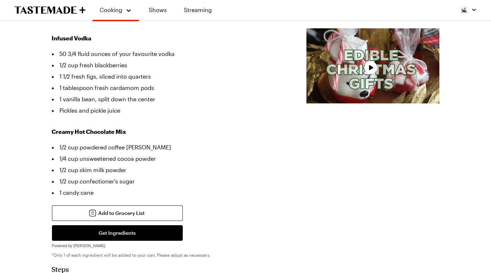
scroll to position [246, 0]
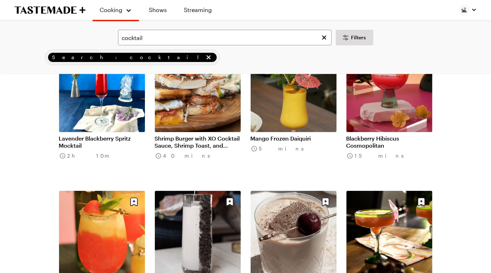
scroll to position [3172, 0]
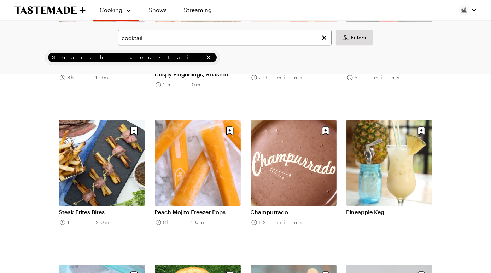
scroll to position [3356, 0]
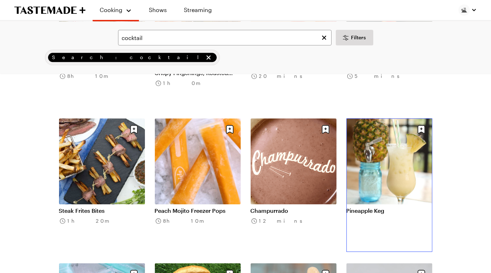
click at [391, 207] on link "Pineapple Keg" at bounding box center [390, 210] width 86 height 7
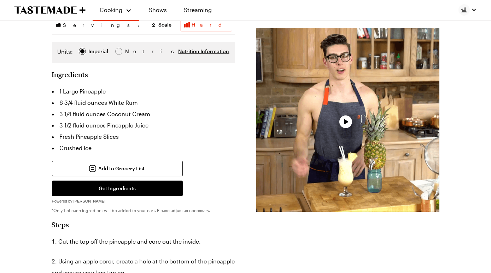
scroll to position [106, 0]
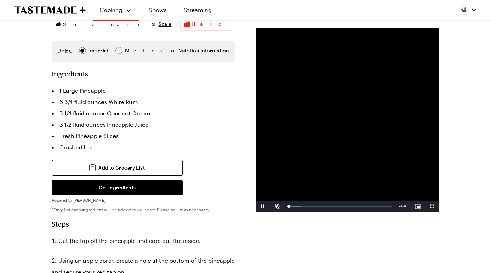
click at [95, 57] on div "Units: Imperial Imperial Metric Metric" at bounding box center [99, 52] width 82 height 10
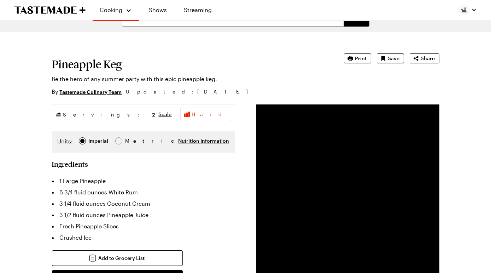
scroll to position [9, 0]
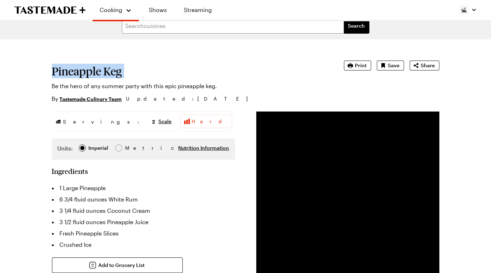
drag, startPoint x: 57, startPoint y: 87, endPoint x: 155, endPoint y: 94, distance: 98.9
copy h1 "Pineapple Keg"
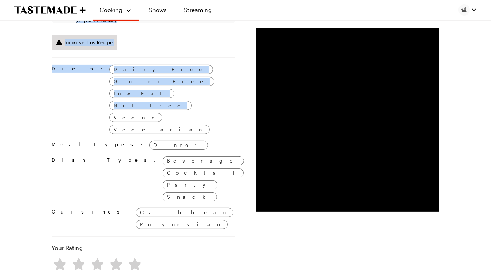
scroll to position [490, 0]
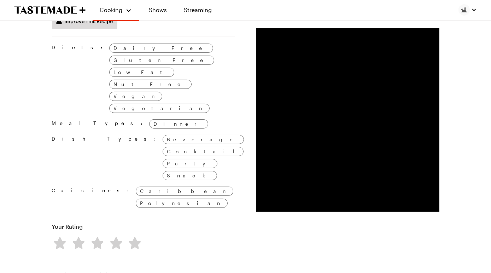
drag, startPoint x: 58, startPoint y: 58, endPoint x: 123, endPoint y: 149, distance: 112.3
click at [123, 149] on div "Servings: 2 Scale Hard Units: Imperial Imperial Metric Metric Nutrition Informa…" at bounding box center [143, 8] width 183 height 757
copy div "1 Large Pineapple 6 3/4 fluid ounces White Rum 3 1/4 fluid ounces Coconut Cream…"
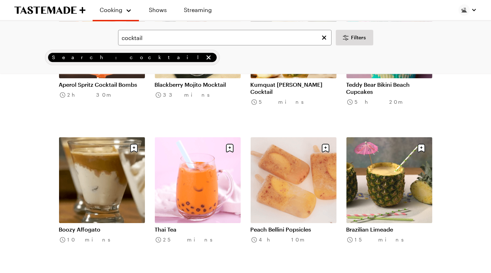
scroll to position [3916, 0]
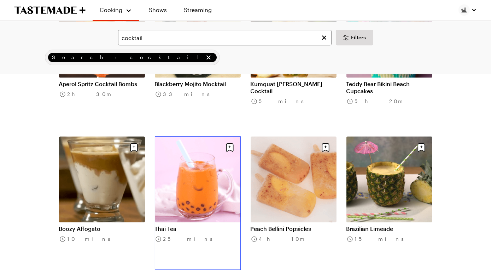
click at [202, 225] on link "Thai Tea" at bounding box center [198, 228] width 86 height 7
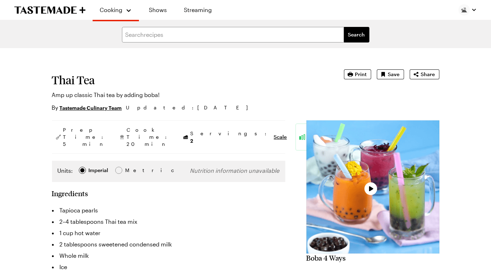
type textarea "x"
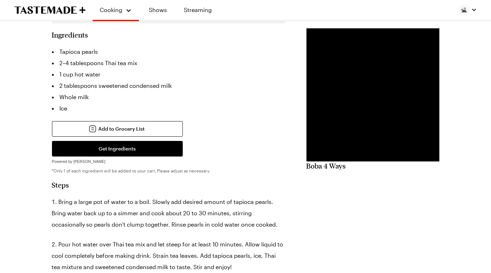
scroll to position [165, 0]
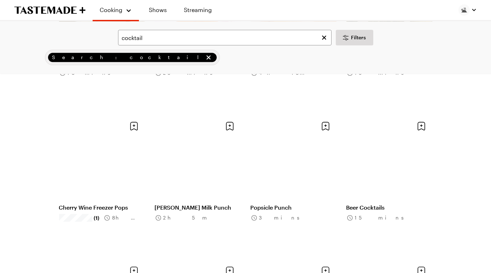
scroll to position [4083, 0]
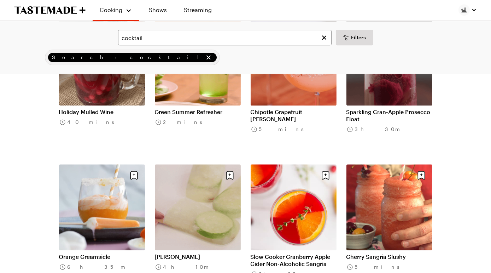
scroll to position [4327, 0]
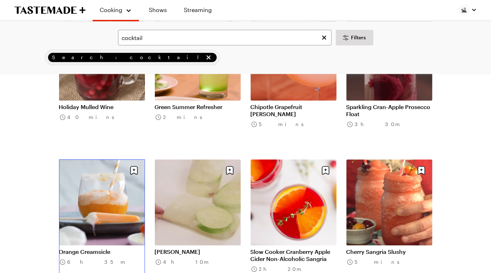
click at [87, 248] on link "Orange Creamsicle" at bounding box center [102, 251] width 86 height 7
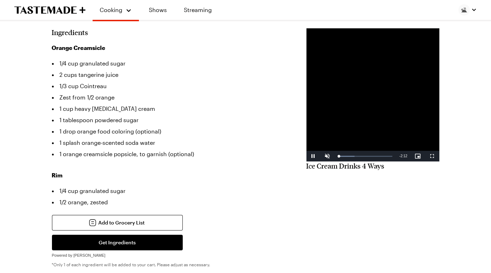
scroll to position [191, 0]
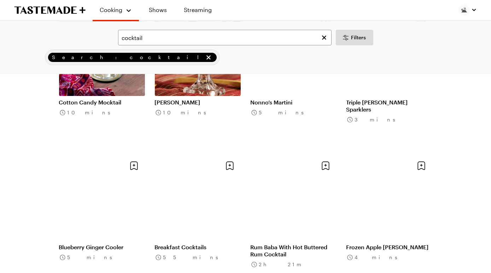
scroll to position [4767, 0]
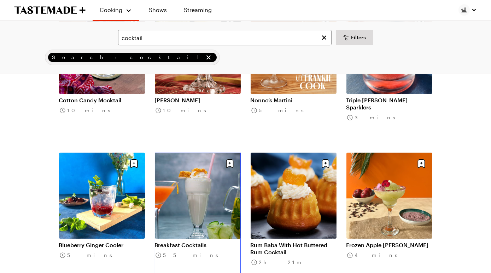
click at [199, 241] on link "Breakfast Cocktails" at bounding box center [198, 244] width 86 height 7
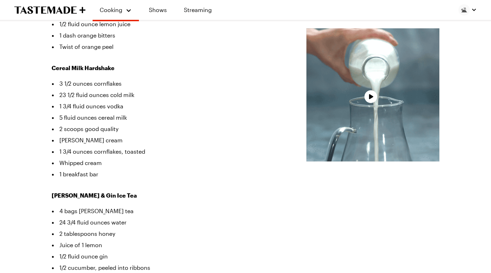
scroll to position [242, 0]
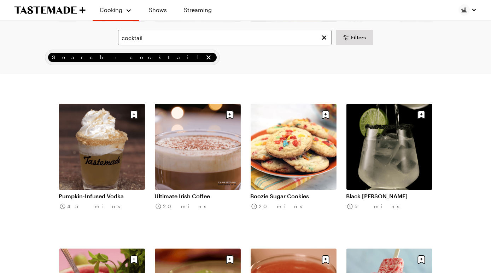
scroll to position [4962, 0]
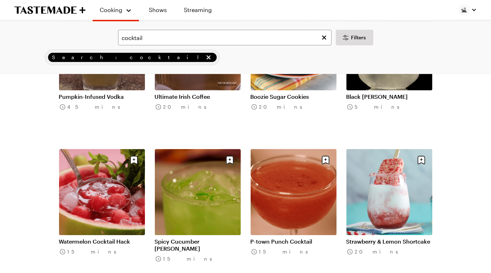
scroll to position [5060, 0]
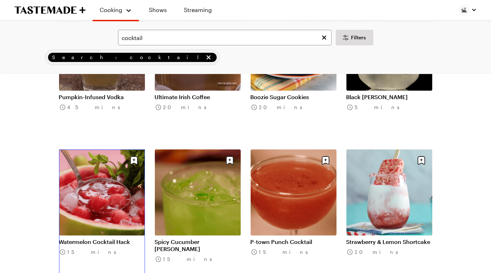
click at [122, 238] on link "Watermelon Cocktail Hack" at bounding box center [102, 241] width 86 height 7
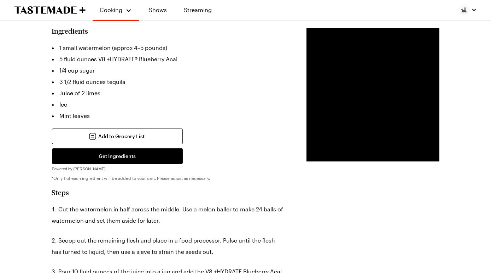
scroll to position [179, 0]
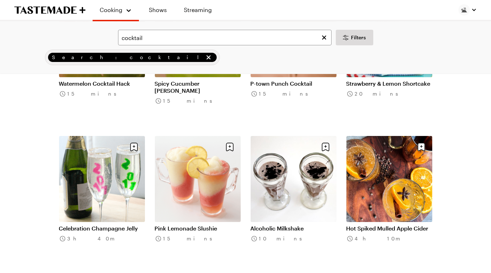
scroll to position [5220, 0]
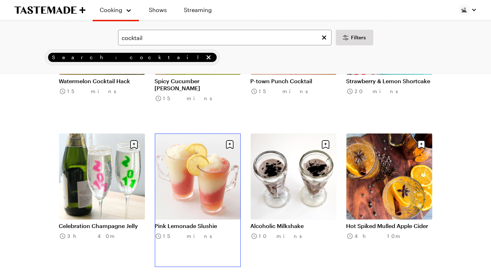
click at [177, 222] on link "Pink Lemonade Slushie" at bounding box center [198, 225] width 86 height 7
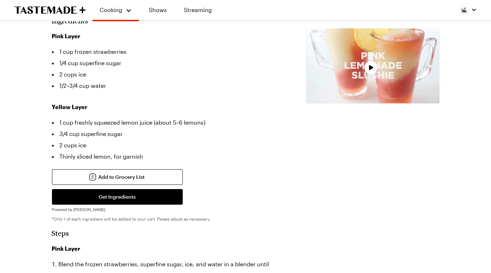
scroll to position [205, 0]
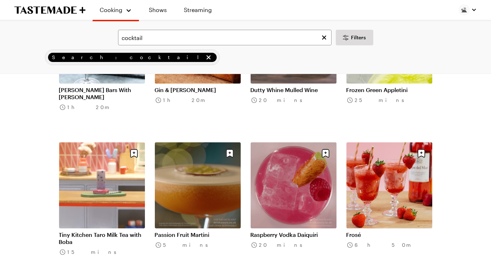
scroll to position [5502, 0]
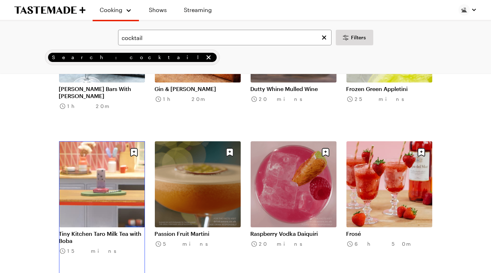
click at [105, 230] on link "Tiny Kitchen Taro Milk Tea with Boba" at bounding box center [102, 237] width 86 height 14
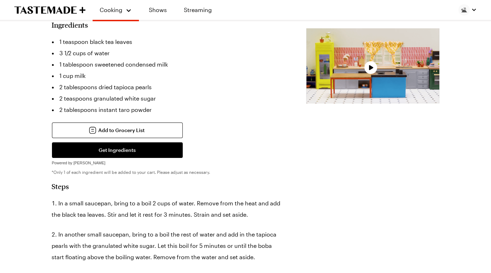
scroll to position [182, 0]
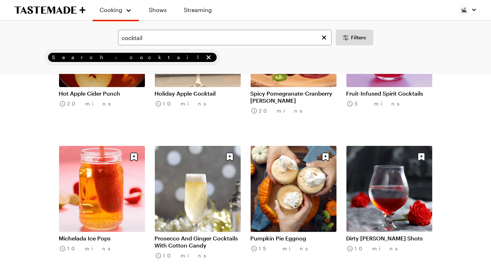
scroll to position [5788, 0]
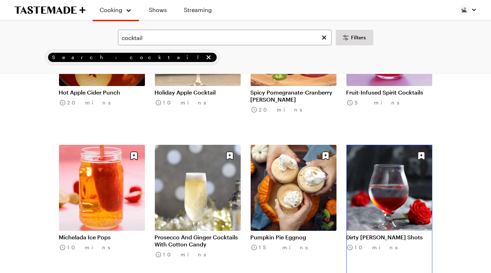
click at [400, 233] on link "Dirty [PERSON_NAME] Shots" at bounding box center [390, 236] width 86 height 7
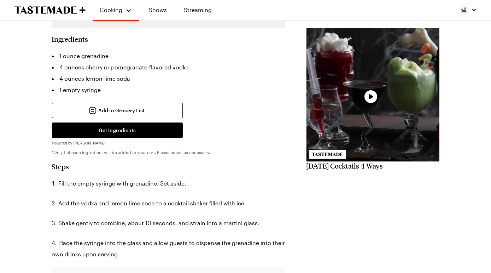
scroll to position [164, 0]
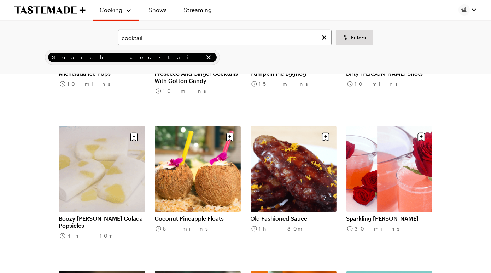
scroll to position [5951, 0]
click at [207, 215] on link "Coconut Pineapple Floats" at bounding box center [198, 218] width 86 height 7
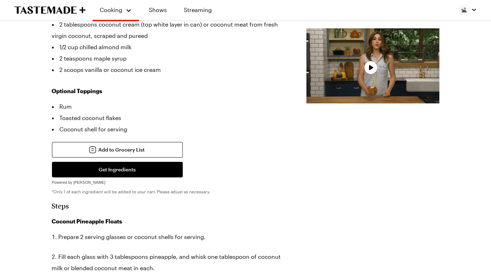
scroll to position [236, 0]
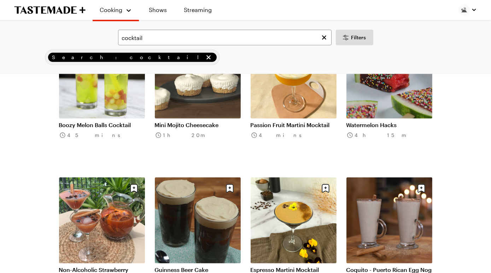
scroll to position [6190, 0]
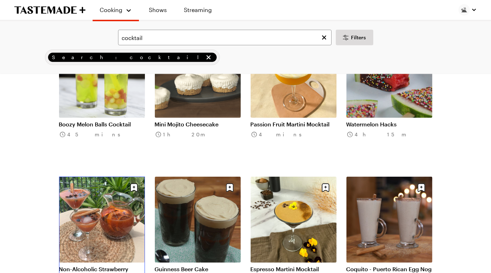
click at [78, 265] on link "Non-Alcoholic Strawberry Daiquiri" at bounding box center [102, 272] width 86 height 14
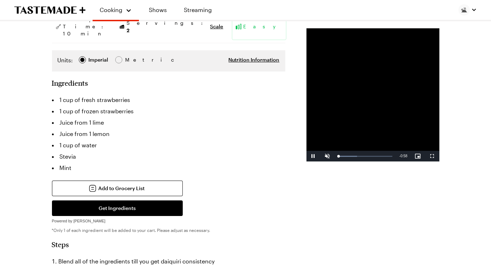
scroll to position [111, 0]
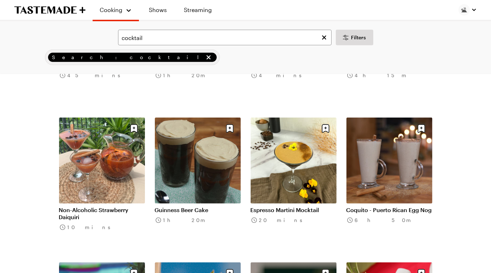
scroll to position [6249, 0]
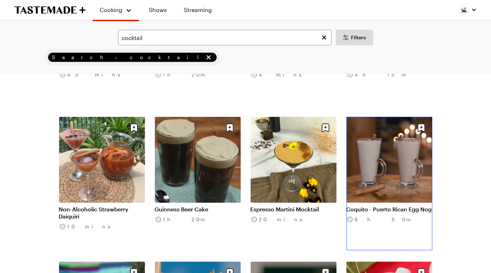
click at [380, 205] on link "Coquito - Puerto Rican Egg Nog" at bounding box center [390, 208] width 86 height 7
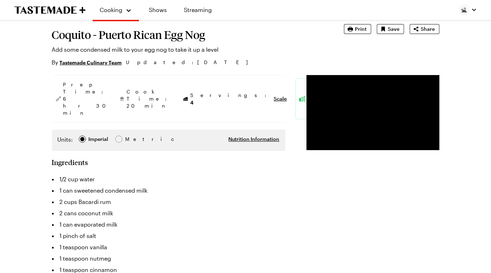
scroll to position [45, 0]
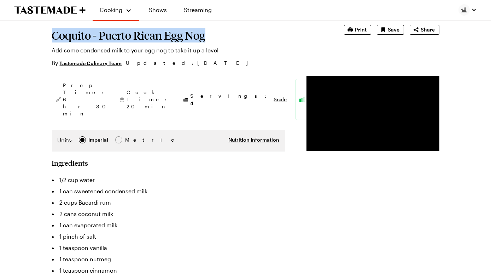
drag, startPoint x: 57, startPoint y: 46, endPoint x: 259, endPoint y: 46, distance: 202.6
copy h1 "Coquito - Puerto Rican Egg Nog"
click at [116, 120] on div "Cook Time: 20 min" at bounding box center [145, 99] width 58 height 41
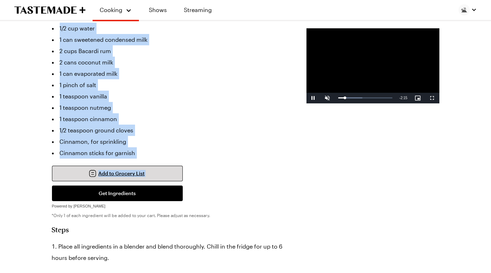
scroll to position [219, 0]
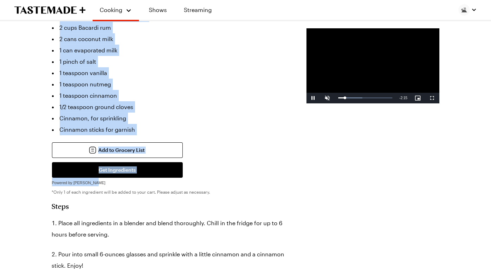
drag, startPoint x: 64, startPoint y: 95, endPoint x: 68, endPoint y: 272, distance: 177.5
click at [68, 194] on section "Ingredients 1/2 cup water 1 can sweetened condensed milk 2 cups Bacardi rum 2 c…" at bounding box center [168, 89] width 233 height 211
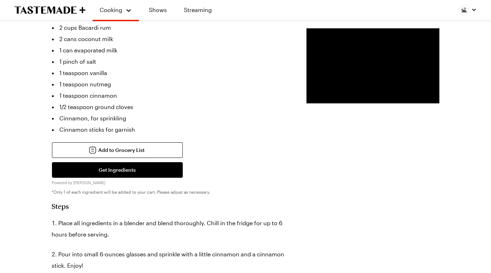
click at [103, 56] on li "1 can evaporated milk" at bounding box center [168, 50] width 233 height 11
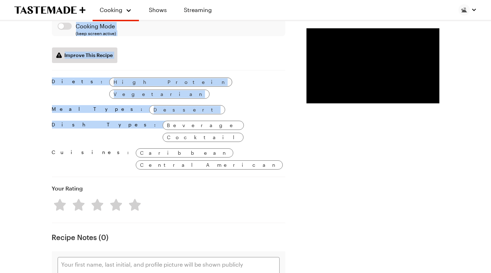
scroll to position [503, 0]
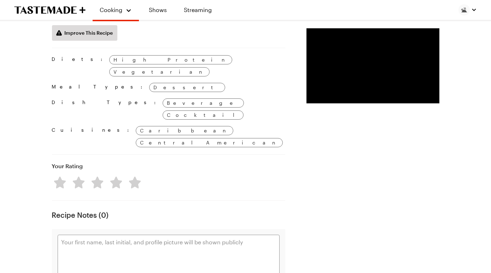
drag, startPoint x: 64, startPoint y: 48, endPoint x: 226, endPoint y: 118, distance: 176.4
copy div "1/2 cup water 1 can sweetened condensed milk 2 cups Bacardi rum 2 cans coconut …"
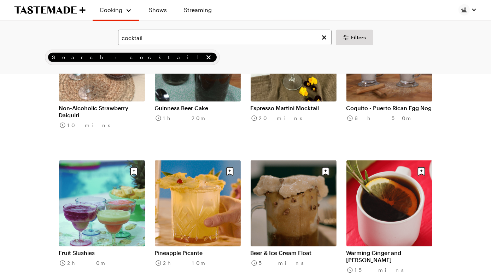
scroll to position [6351, 0]
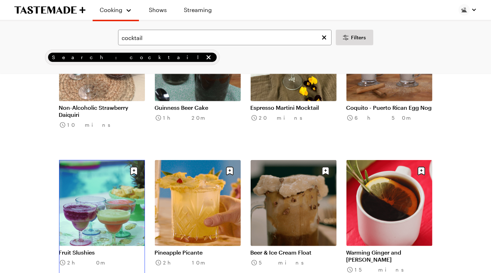
click at [110, 249] on link "Fruit Slushies" at bounding box center [102, 252] width 86 height 7
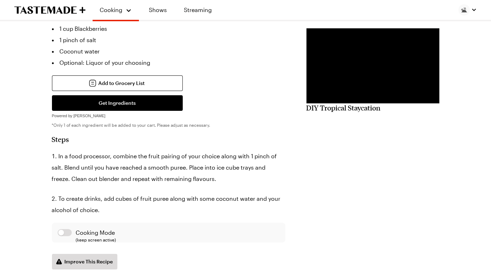
scroll to position [258, 0]
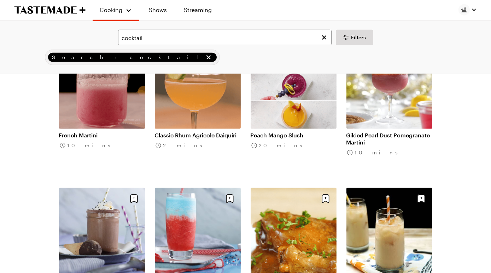
scroll to position [6615, 0]
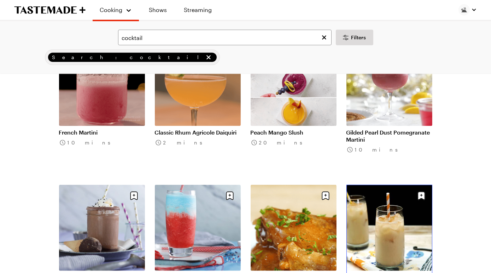
click at [373, 272] on link "Coconut Horchata" at bounding box center [390, 276] width 86 height 7
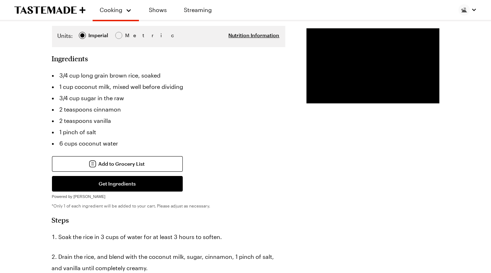
scroll to position [136, 0]
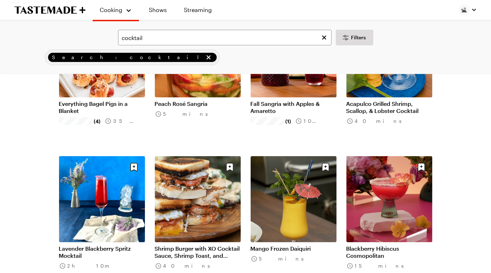
scroll to position [6615, 0]
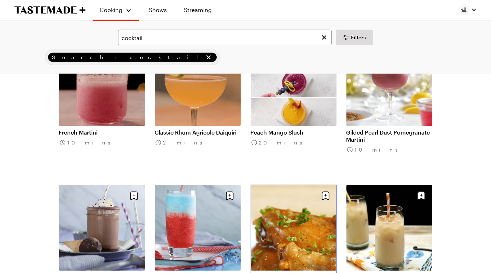
click at [292, 272] on link "Mojito Sauce" at bounding box center [294, 276] width 86 height 7
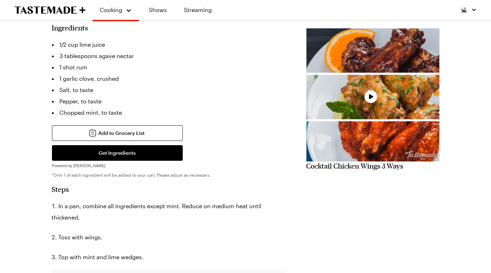
scroll to position [170, 0]
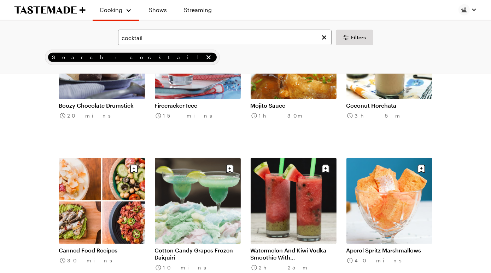
scroll to position [6785, 0]
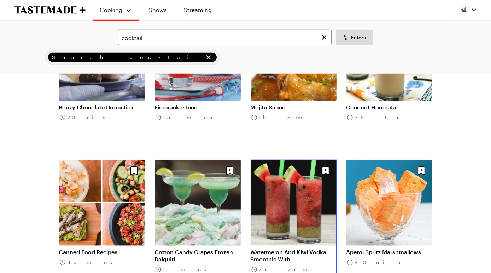
click at [307, 248] on link "Watermelon And Kiwi Vodka Smoothie With Boba" at bounding box center [294, 255] width 86 height 14
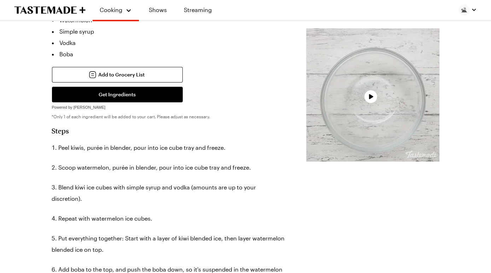
scroll to position [229, 0]
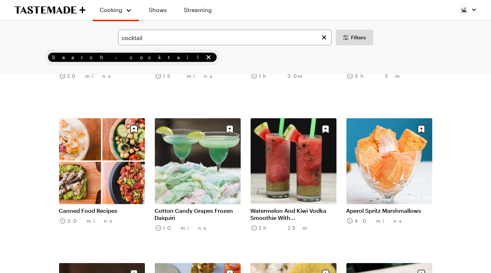
scroll to position [6826, 0]
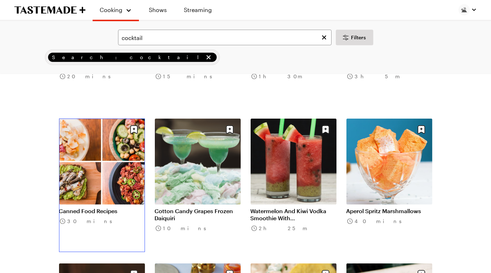
click at [127, 207] on link "Canned Food Recipes" at bounding box center [102, 210] width 86 height 7
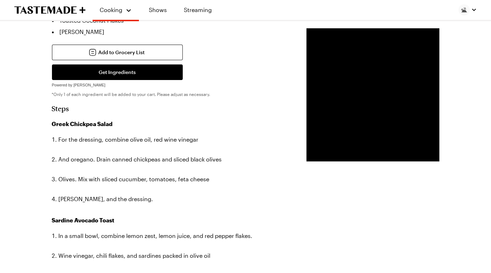
scroll to position [553, 0]
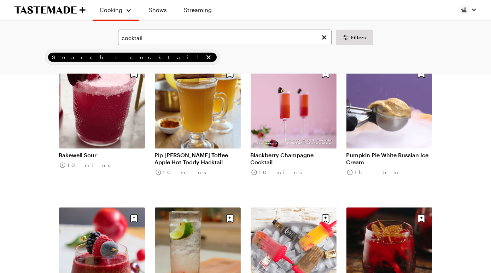
scroll to position [7173, 0]
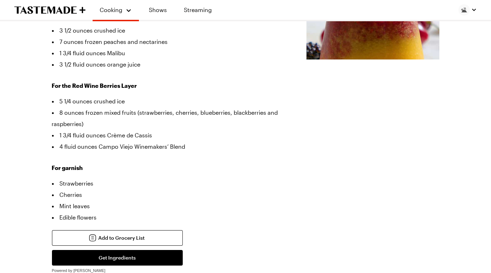
scroll to position [203, 0]
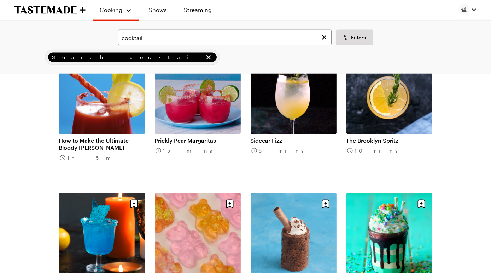
scroll to position [7482, 0]
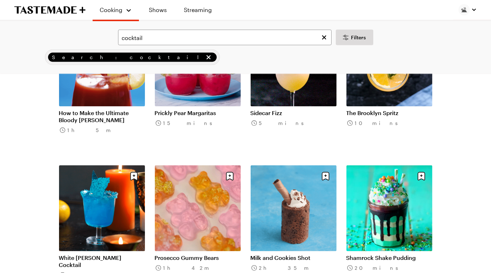
scroll to position [7501, 0]
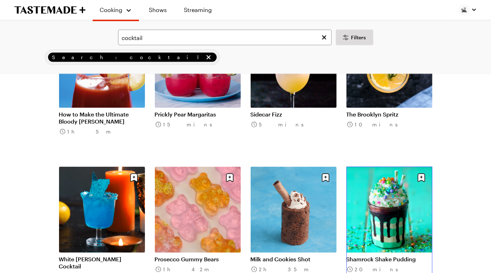
click at [354, 255] on link "Shamrock Shake Pudding" at bounding box center [390, 258] width 86 height 7
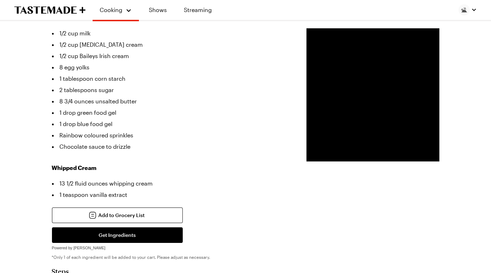
scroll to position [204, 0]
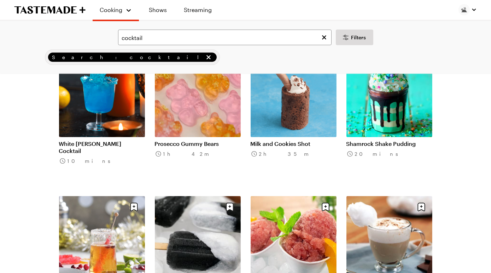
scroll to position [7617, 0]
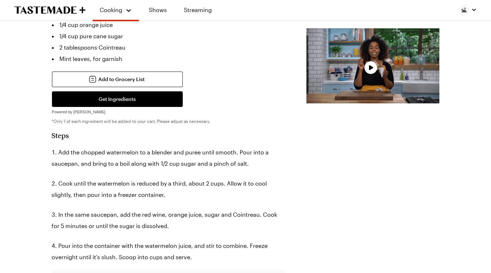
scroll to position [238, 0]
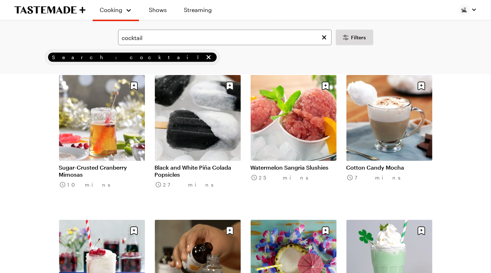
scroll to position [7738, 0]
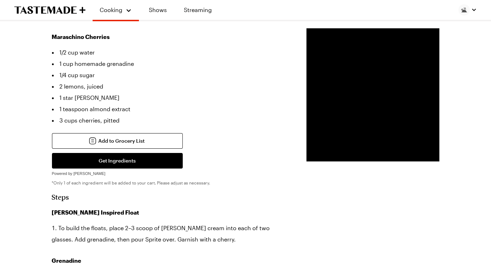
scroll to position [360, 0]
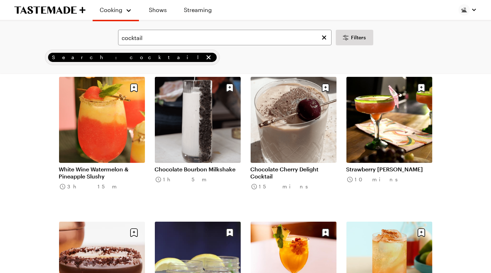
scroll to position [7738, 0]
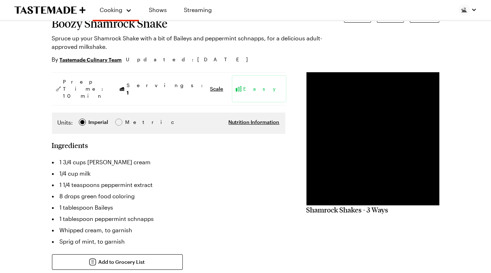
scroll to position [58, 0]
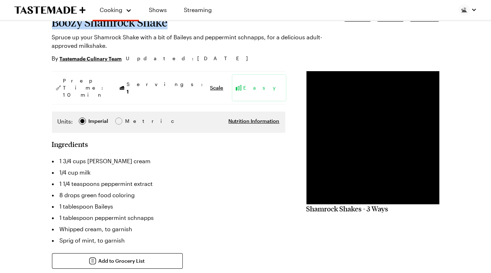
drag, startPoint x: 58, startPoint y: 40, endPoint x: 204, endPoint y: 37, distance: 146.1
click at [204, 29] on h1 "Boozy Shamrock Shake" at bounding box center [188, 22] width 272 height 13
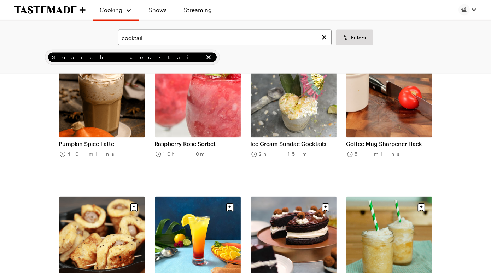
scroll to position [8051, 0]
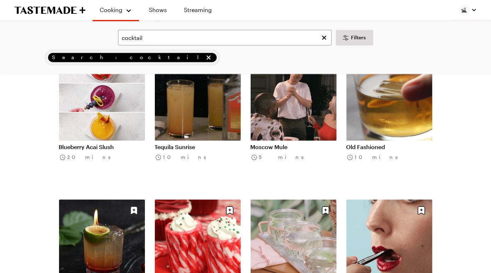
scroll to position [8627, 0]
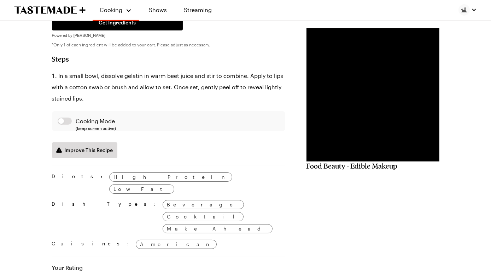
scroll to position [238, 0]
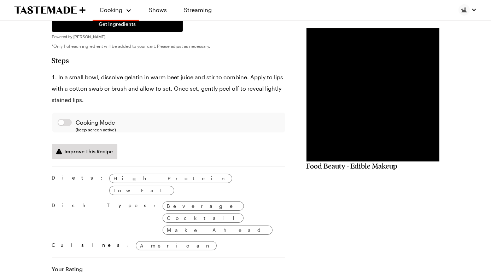
click at [130, 105] on li "In a small bowl, dissolve gelatin in warm beet juice and stir to combine. Apply…" at bounding box center [168, 88] width 233 height 34
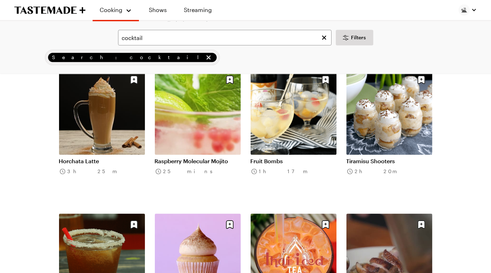
scroll to position [9191, 0]
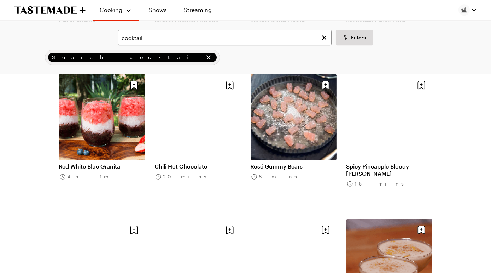
scroll to position [9908, 0]
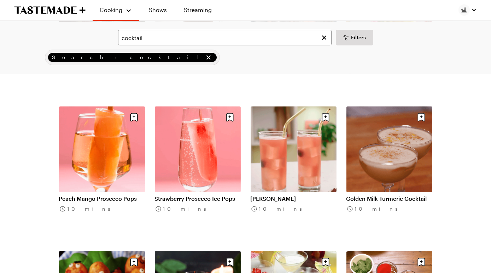
scroll to position [10019, 0]
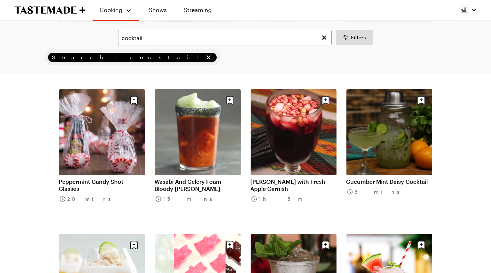
scroll to position [10327, 0]
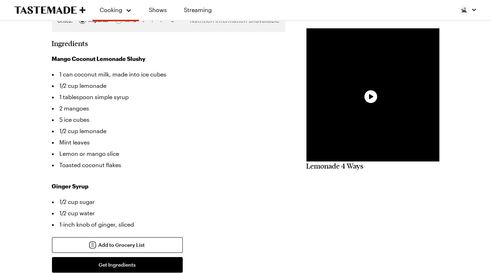
scroll to position [251, 0]
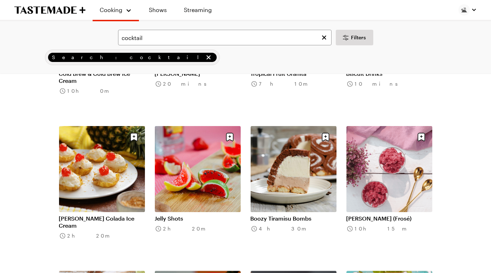
scroll to position [10869, 0]
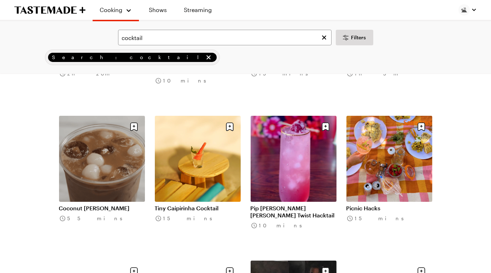
scroll to position [11169, 0]
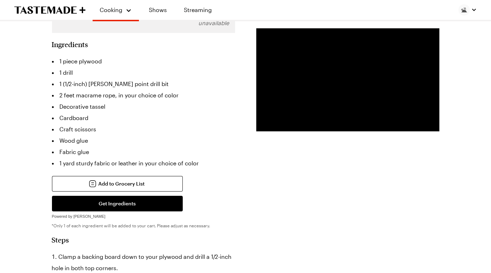
scroll to position [165, 0]
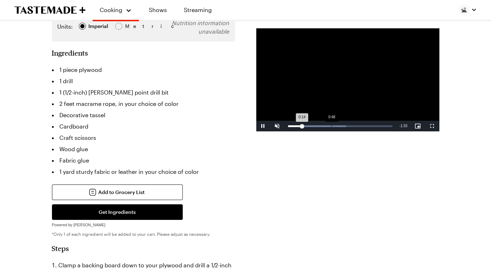
click at [334, 125] on div "Loaded : 55.87% 0:48 0:14" at bounding box center [340, 126] width 104 height 2
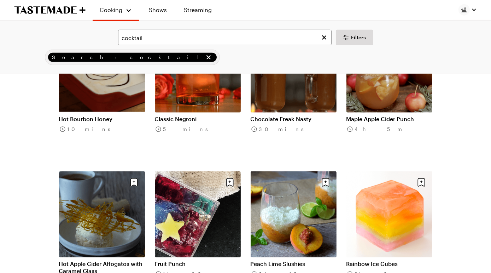
scroll to position [11836, 0]
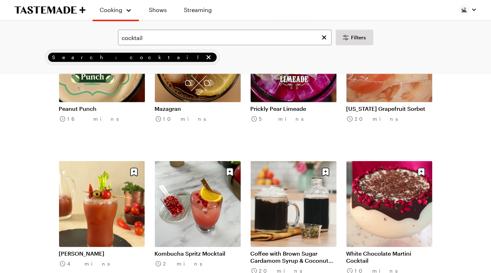
scroll to position [12292, 0]
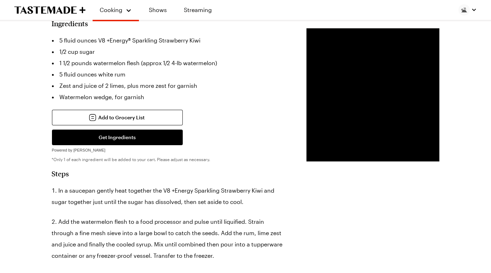
scroll to position [172, 0]
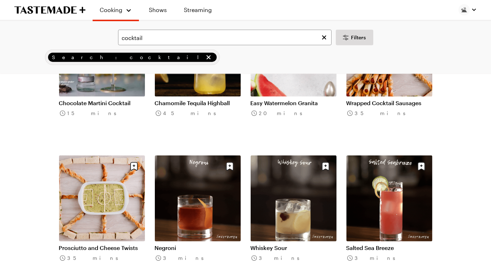
scroll to position [12574, 0]
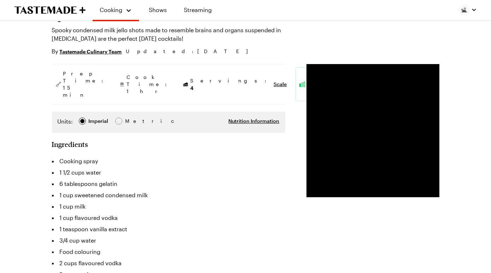
scroll to position [69, 0]
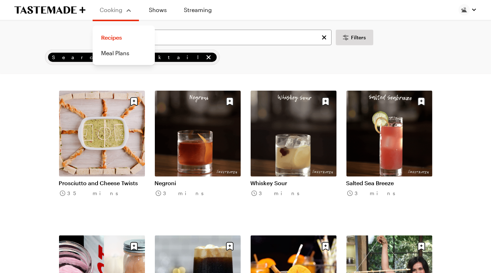
scroll to position [12641, 0]
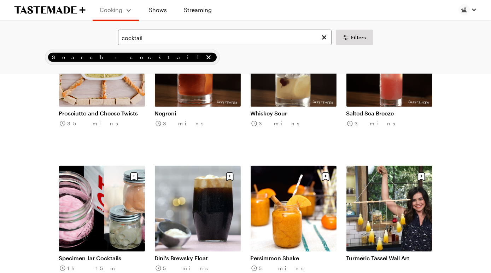
scroll to position [12707, 0]
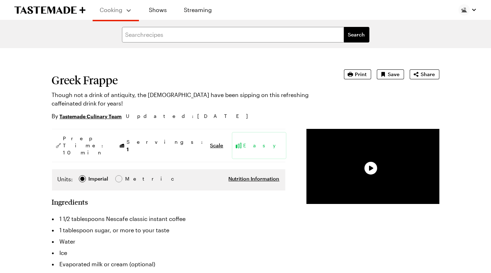
type textarea "x"
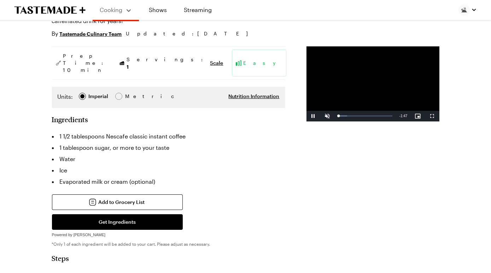
scroll to position [82, 0]
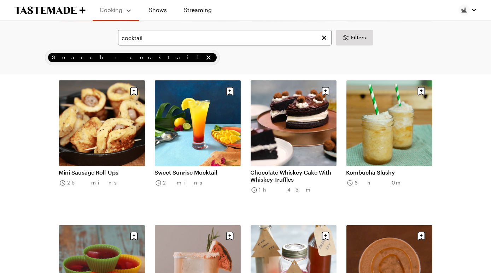
scroll to position [8117, 0]
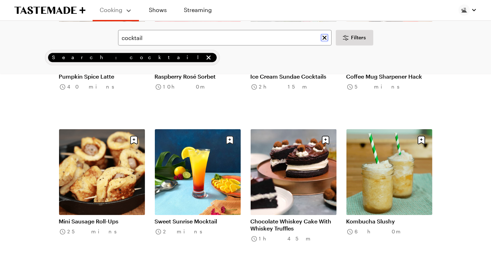
click at [323, 40] on icon "Clear search" at bounding box center [324, 37] width 4 height 4
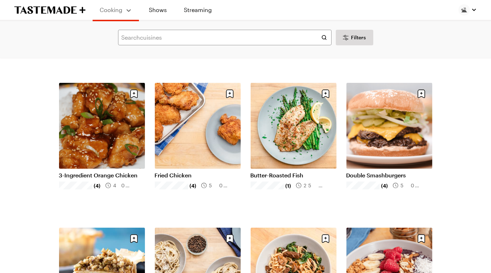
scroll to position [601, 0]
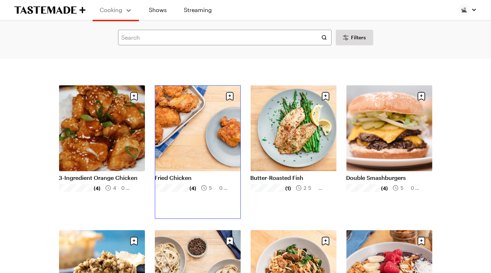
click at [210, 174] on link "Fried Chicken" at bounding box center [198, 177] width 86 height 7
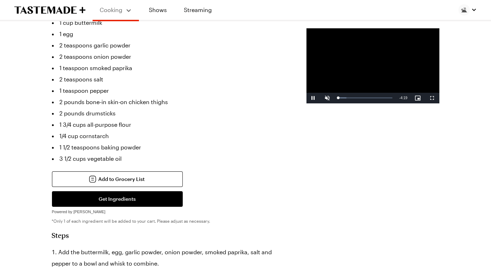
scroll to position [238, 0]
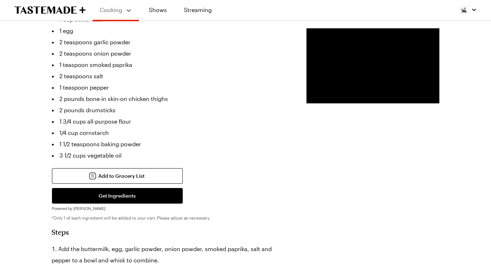
scroll to position [601, 0]
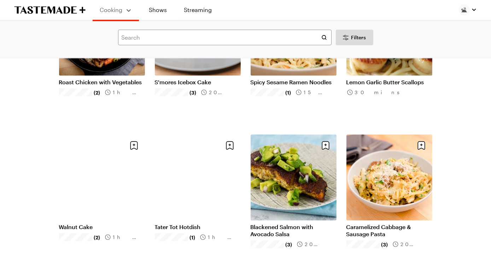
scroll to position [1419, 0]
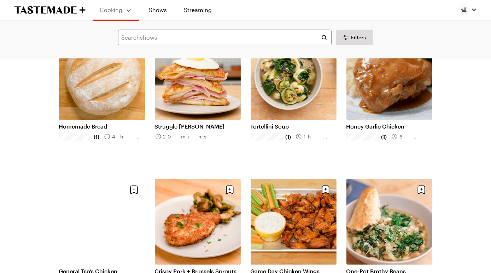
scroll to position [1665, 0]
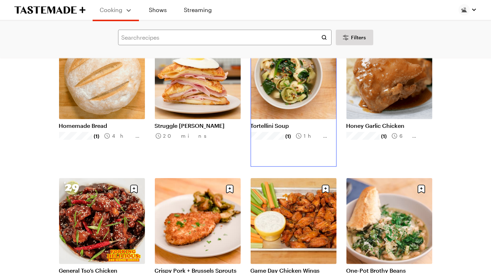
click at [278, 122] on link "Tortellini Soup" at bounding box center [294, 125] width 86 height 7
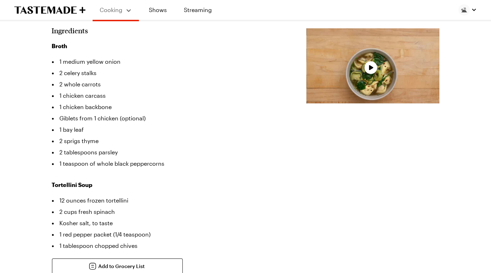
scroll to position [219, 0]
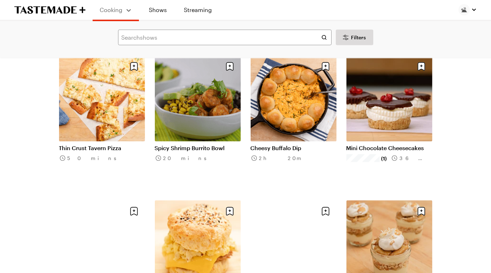
scroll to position [2240, 0]
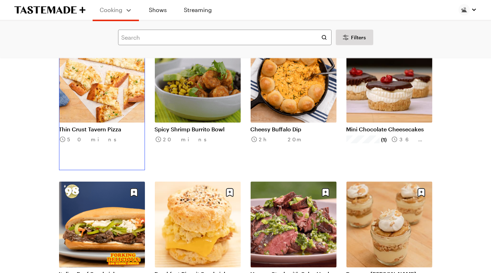
click at [115, 126] on link "Thin Crust Tavern Pizza" at bounding box center [102, 129] width 86 height 7
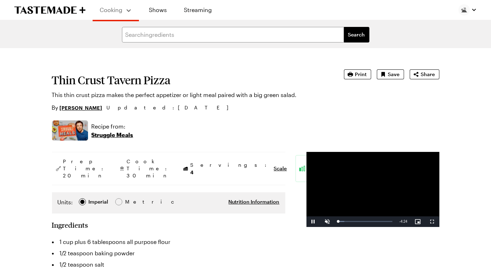
type textarea "x"
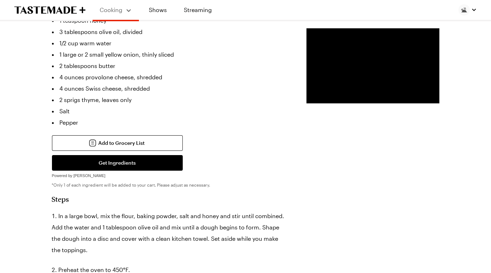
scroll to position [258, 0]
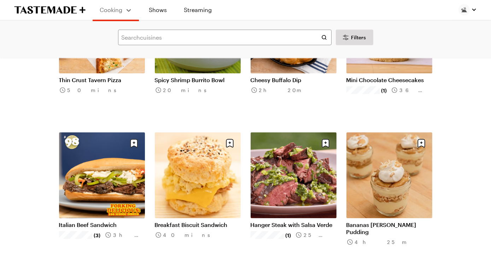
scroll to position [2291, 0]
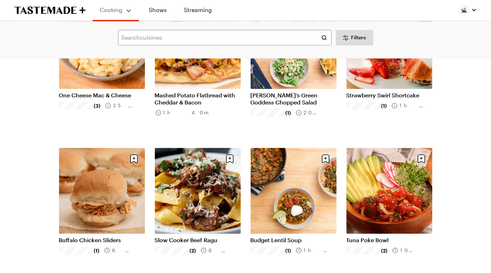
scroll to position [3144, 0]
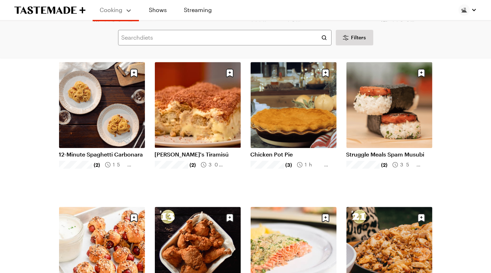
scroll to position [3662, 0]
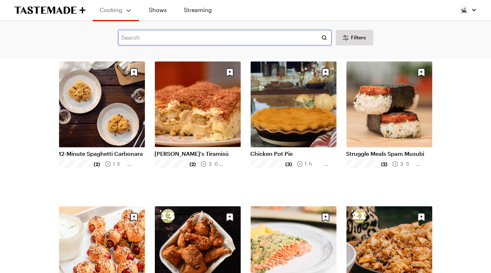
click at [238, 37] on input "text" at bounding box center [225, 38] width 214 height 16
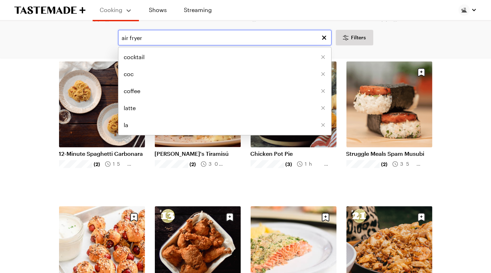
type input "air fryer"
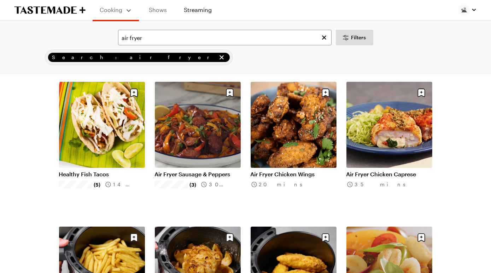
scroll to position [42, 0]
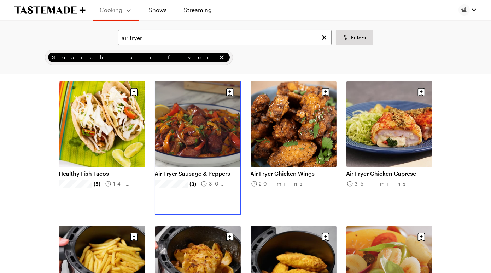
click at [217, 170] on link "Air Fryer Sausage & Peppers" at bounding box center [198, 173] width 86 height 7
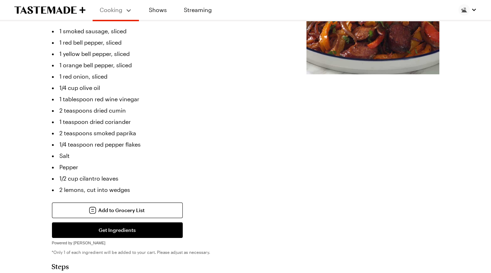
scroll to position [205, 0]
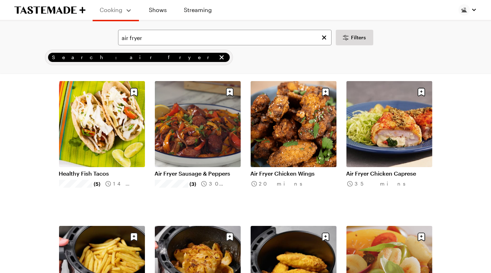
scroll to position [66, 0]
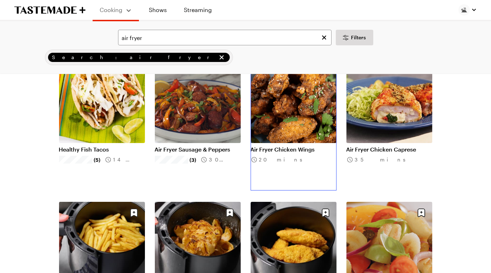
click at [301, 151] on link "Air Fryer Chicken Wings" at bounding box center [294, 149] width 86 height 7
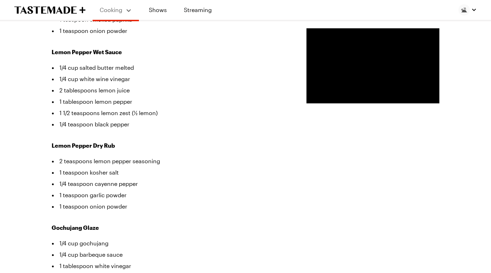
scroll to position [284, 0]
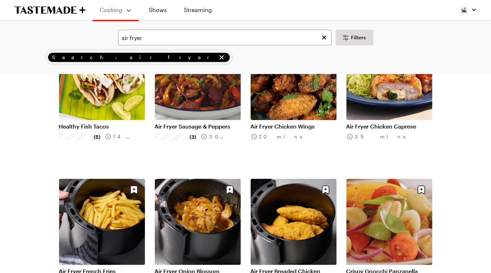
scroll to position [92, 0]
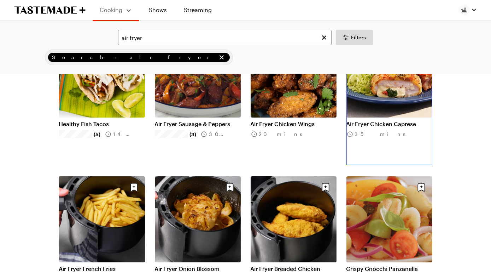
click at [397, 120] on link "Air Fryer Chicken Caprese" at bounding box center [390, 123] width 86 height 7
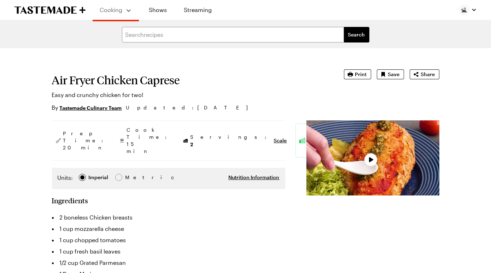
type textarea "x"
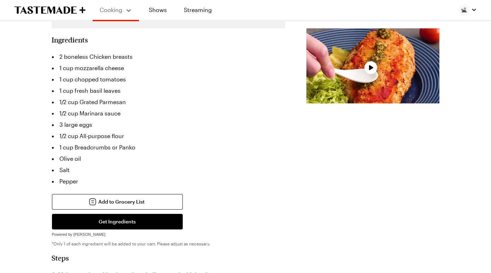
scroll to position [166, 0]
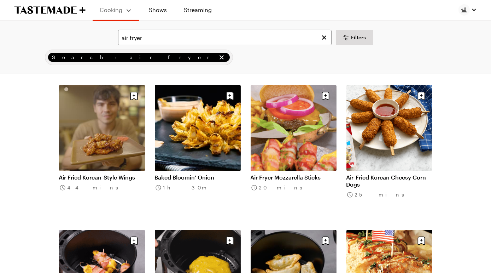
scroll to position [328, 0]
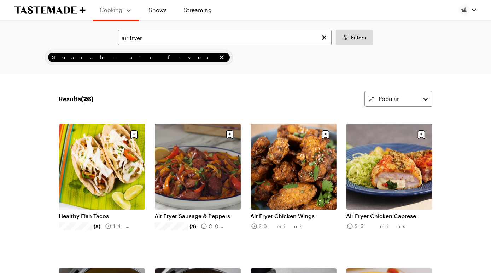
click at [117, 62] on div "Search: air fryer" at bounding box center [139, 57] width 182 height 9
click at [219, 59] on icon "remove Search: air fryer" at bounding box center [221, 57] width 4 height 4
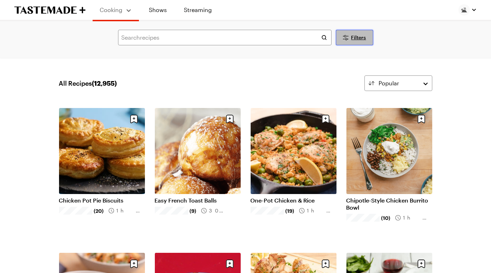
click at [363, 41] on span "Filters" at bounding box center [358, 37] width 15 height 7
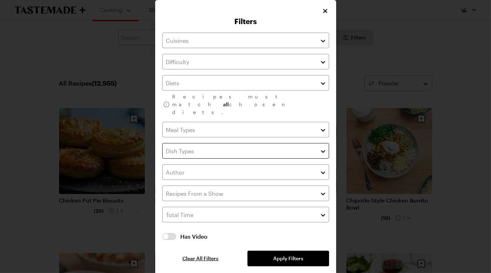
scroll to position [1, 0]
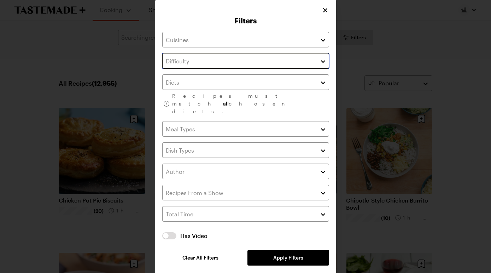
click at [277, 69] on input "text" at bounding box center [245, 61] width 167 height 16
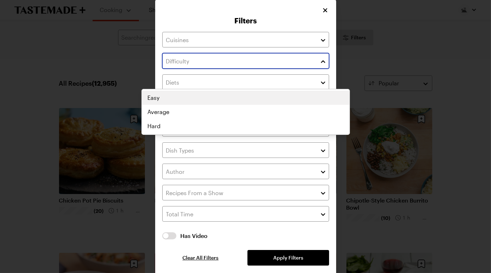
click at [238, 94] on div "Easy Average Hard" at bounding box center [246, 112] width 208 height 42
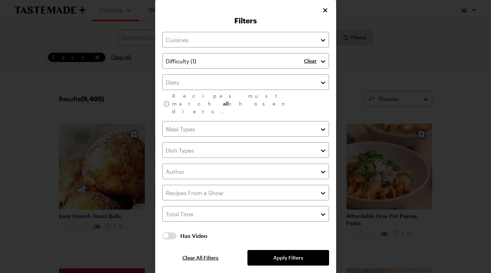
click at [424, 74] on div "Filters Clear Recipes must match all chosen diets. Has Video Has Video Clear Al…" at bounding box center [245, 137] width 491 height 277
click at [380, 27] on div at bounding box center [245, 136] width 491 height 273
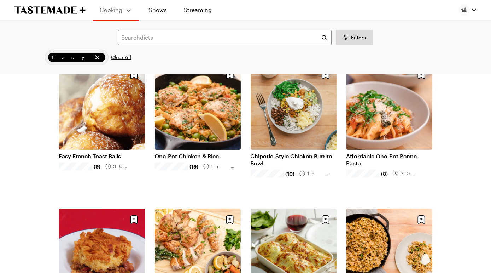
scroll to position [60, 0]
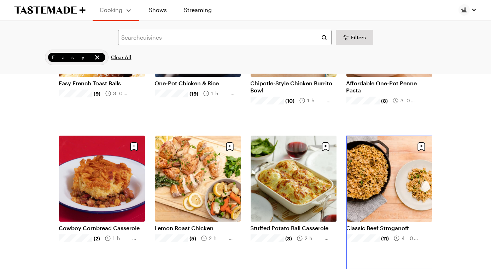
click at [390, 224] on link "Classic Beef Stroganoff" at bounding box center [390, 227] width 86 height 7
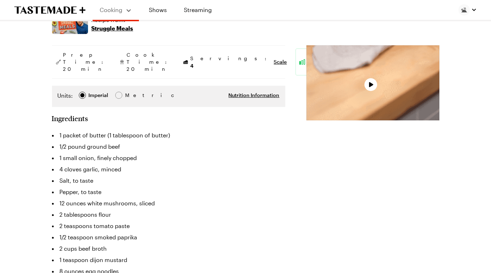
scroll to position [24, 0]
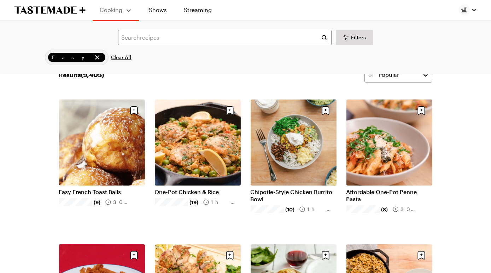
scroll to position [133, 0]
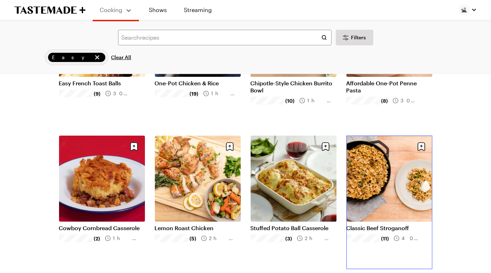
click at [372, 231] on link "Classic Beef Stroganoff" at bounding box center [390, 227] width 86 height 7
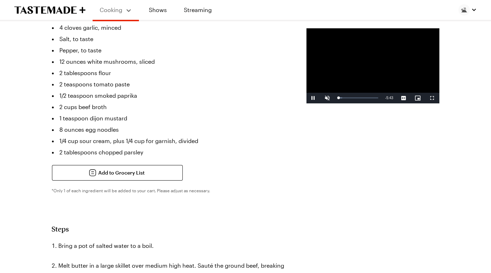
scroll to position [275, 0]
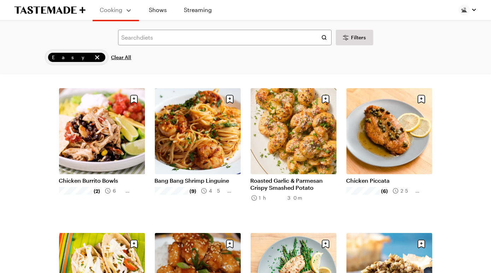
scroll to position [325, 0]
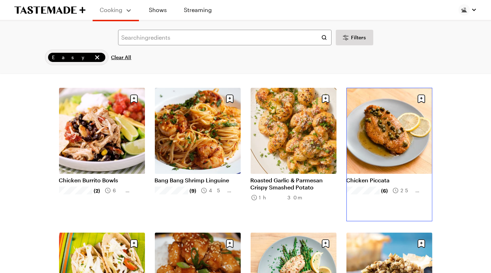
click at [397, 180] on link "Chicken Piccata" at bounding box center [390, 179] width 86 height 7
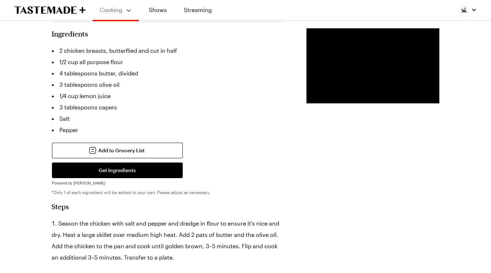
scroll to position [225, 0]
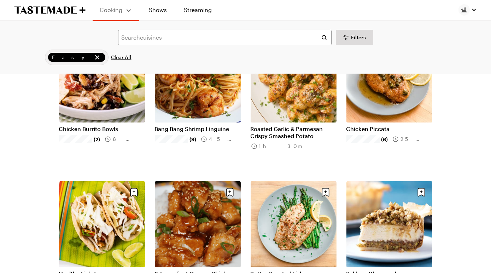
scroll to position [377, 0]
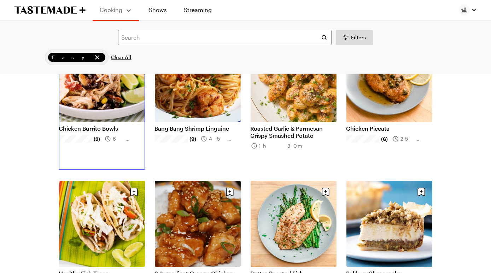
click at [109, 125] on link "Chicken Burrito Bowls" at bounding box center [102, 128] width 86 height 7
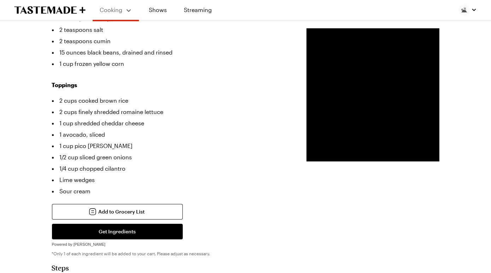
scroll to position [335, 0]
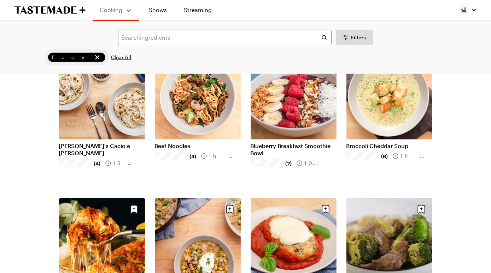
scroll to position [645, 0]
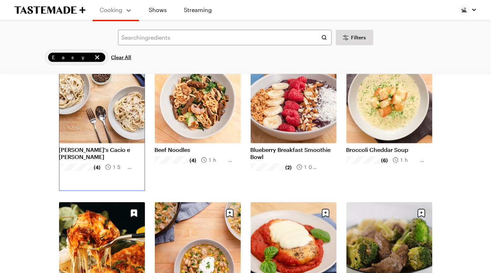
click at [103, 146] on link "[PERSON_NAME]'s Cacio e [PERSON_NAME]" at bounding box center [102, 153] width 86 height 14
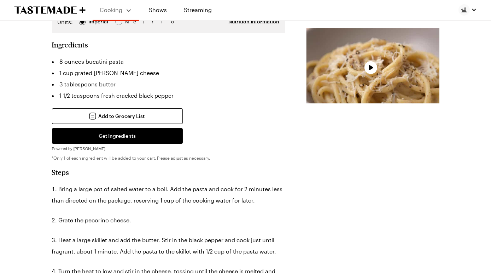
scroll to position [204, 0]
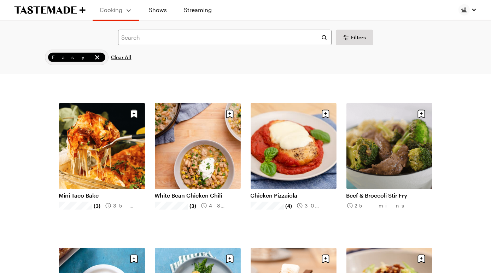
scroll to position [749, 0]
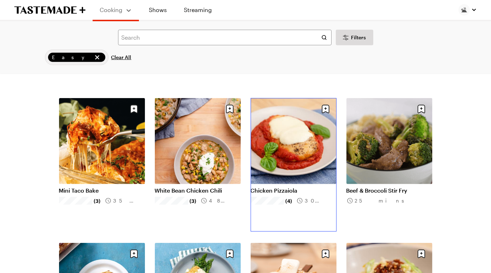
click at [281, 187] on link "Chicken Pizzaiola" at bounding box center [294, 190] width 86 height 7
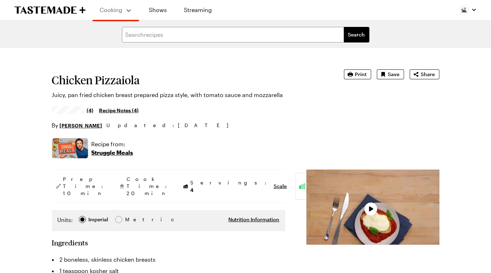
click at [281, 129] on div "By Frankie Celenza Updated : 8/8/2025" at bounding box center [188, 125] width 272 height 8
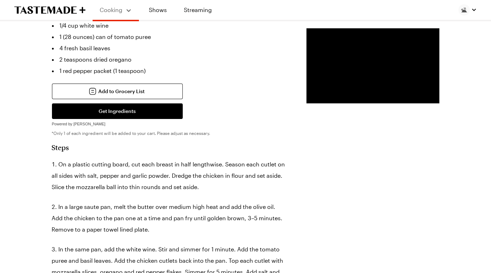
scroll to position [327, 0]
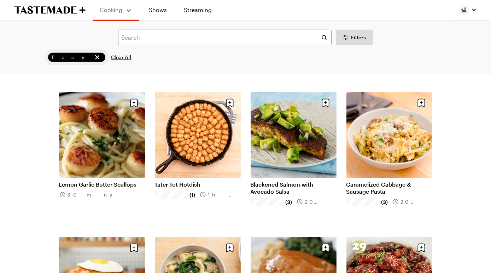
scroll to position [1043, 0]
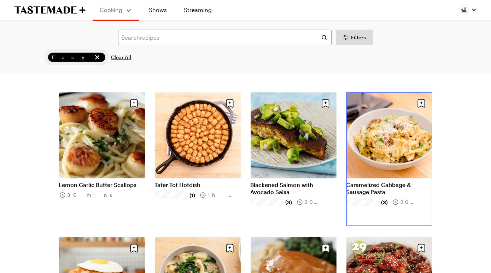
click at [375, 194] on link "Caramelized Cabbage & Sausage Pasta" at bounding box center [390, 188] width 86 height 14
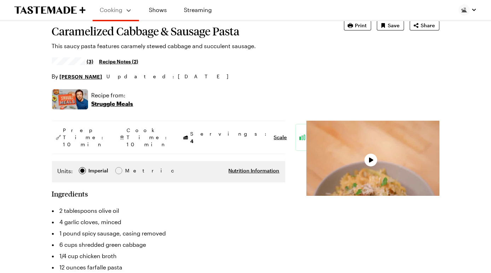
type textarea "x"
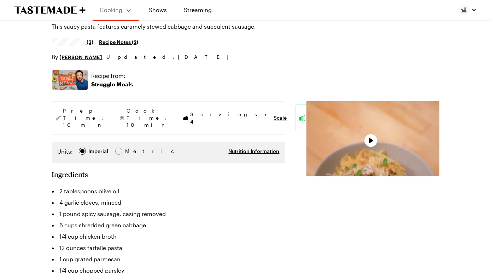
scroll to position [70, 0]
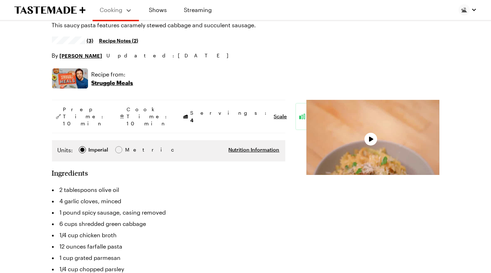
click at [208, 133] on aside "Prep Time: 10 min Cook Time: 10 min Servings: 4 Scale Easy" at bounding box center [168, 116] width 233 height 33
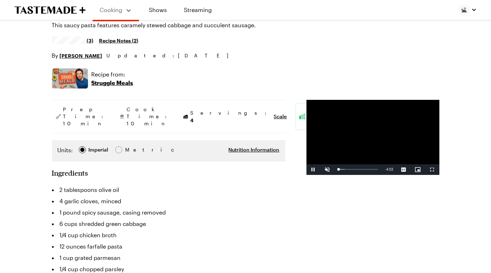
drag, startPoint x: 55, startPoint y: 24, endPoint x: 105, endPoint y: 52, distance: 56.8
copy h1 "Caramelized Cabbage & Sausage Pasta"
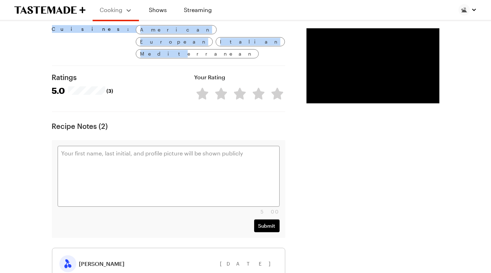
scroll to position [729, 0]
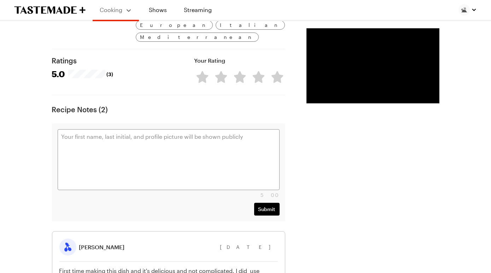
drag, startPoint x: 67, startPoint y: 50, endPoint x: 258, endPoint y: 104, distance: 199.0
copy div "2 tablespoons olive oil 4 garlic cloves, minced 1 pound spicy sausage, casing r…"
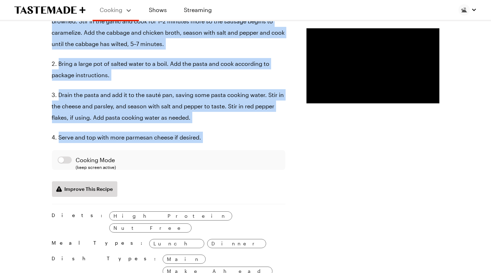
scroll to position [0, 0]
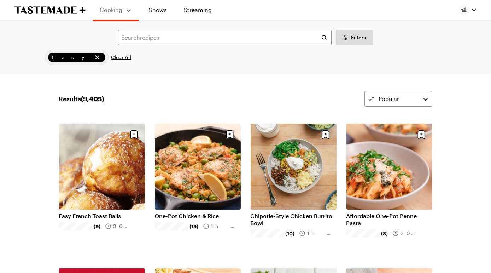
scroll to position [1043, 0]
